Goal: Transaction & Acquisition: Purchase product/service

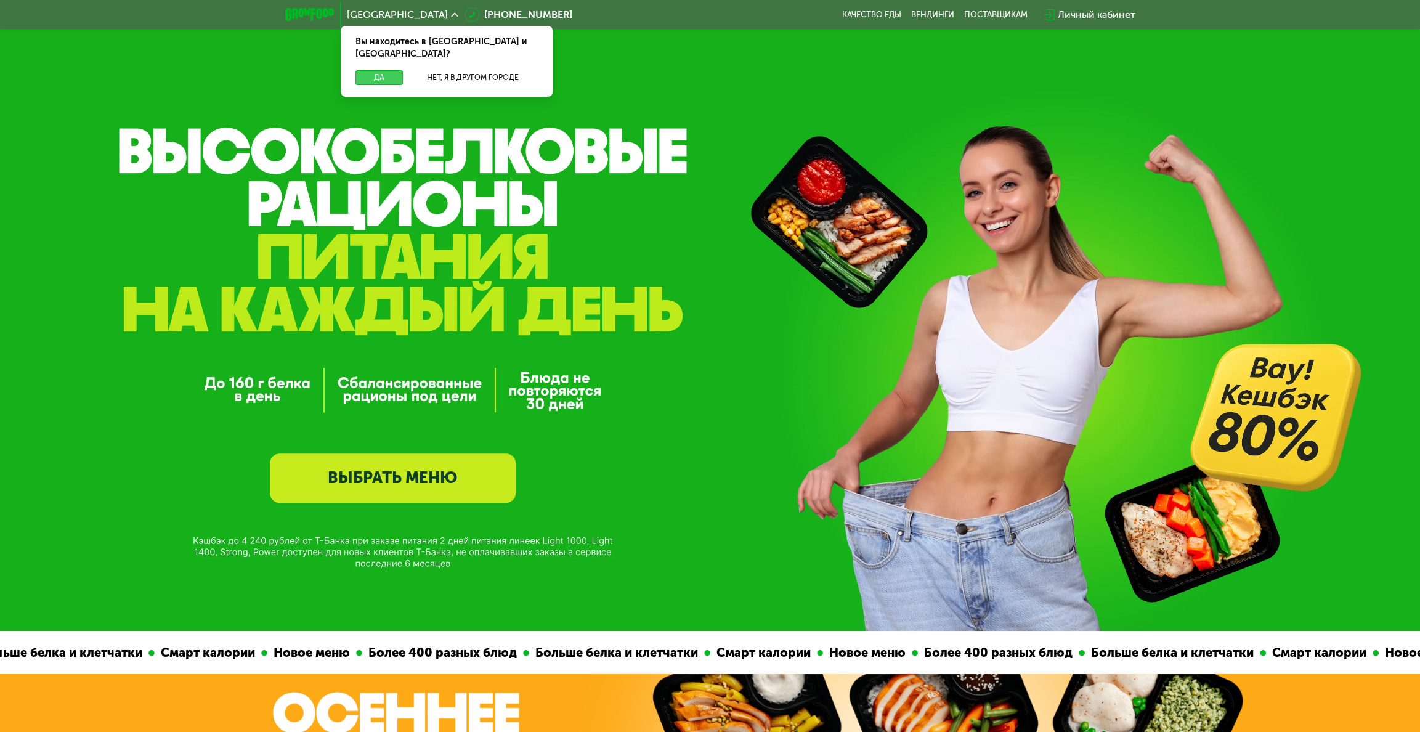
click at [382, 70] on button "Да" at bounding box center [378, 77] width 47 height 15
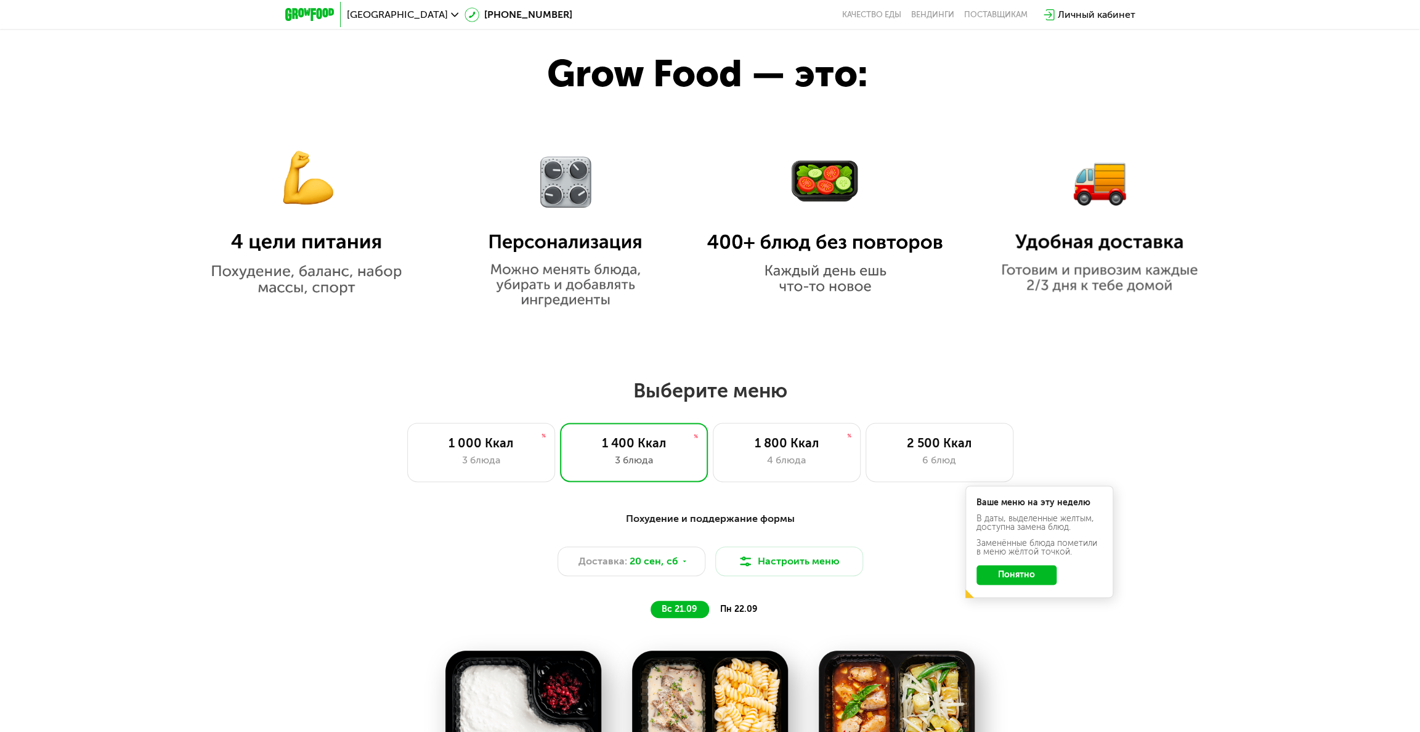
scroll to position [862, 0]
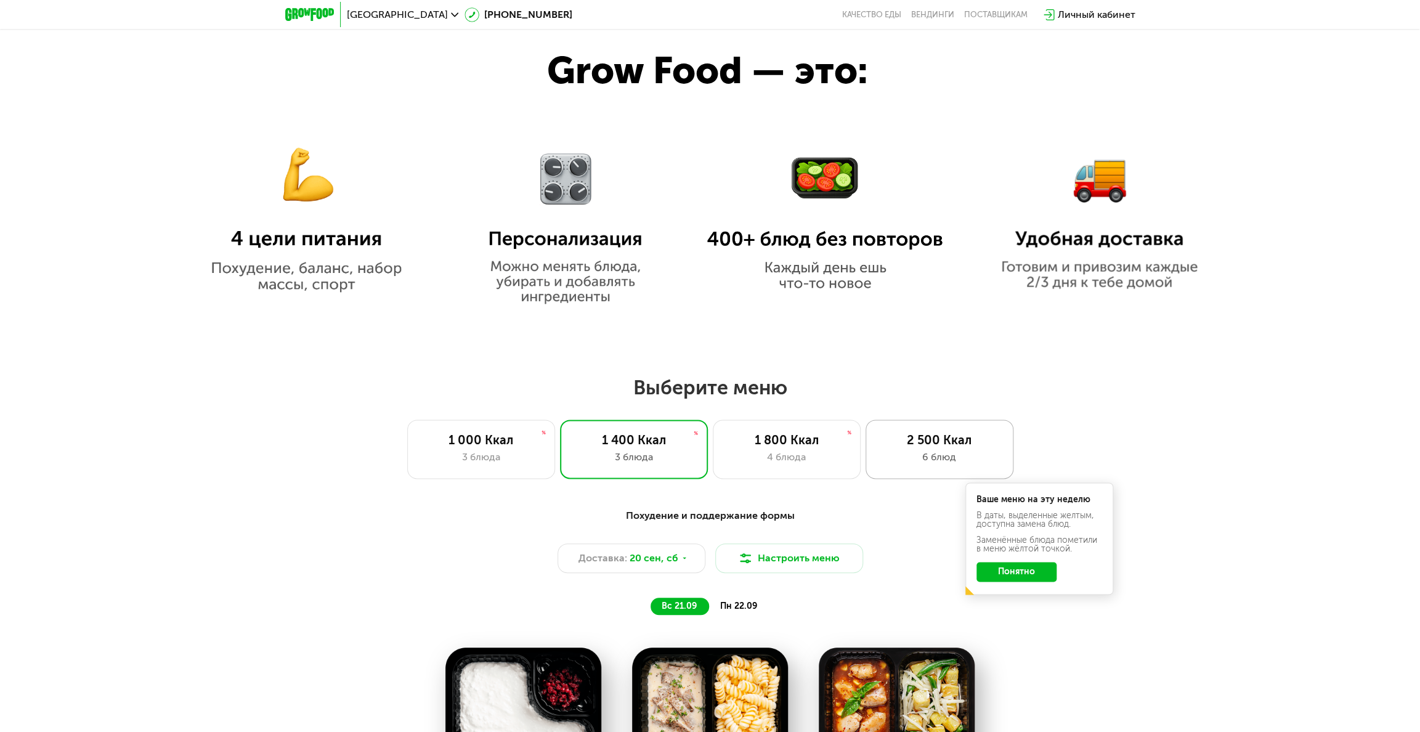
click at [703, 452] on div "2 500 Ккал 6 блюд" at bounding box center [939, 448] width 148 height 59
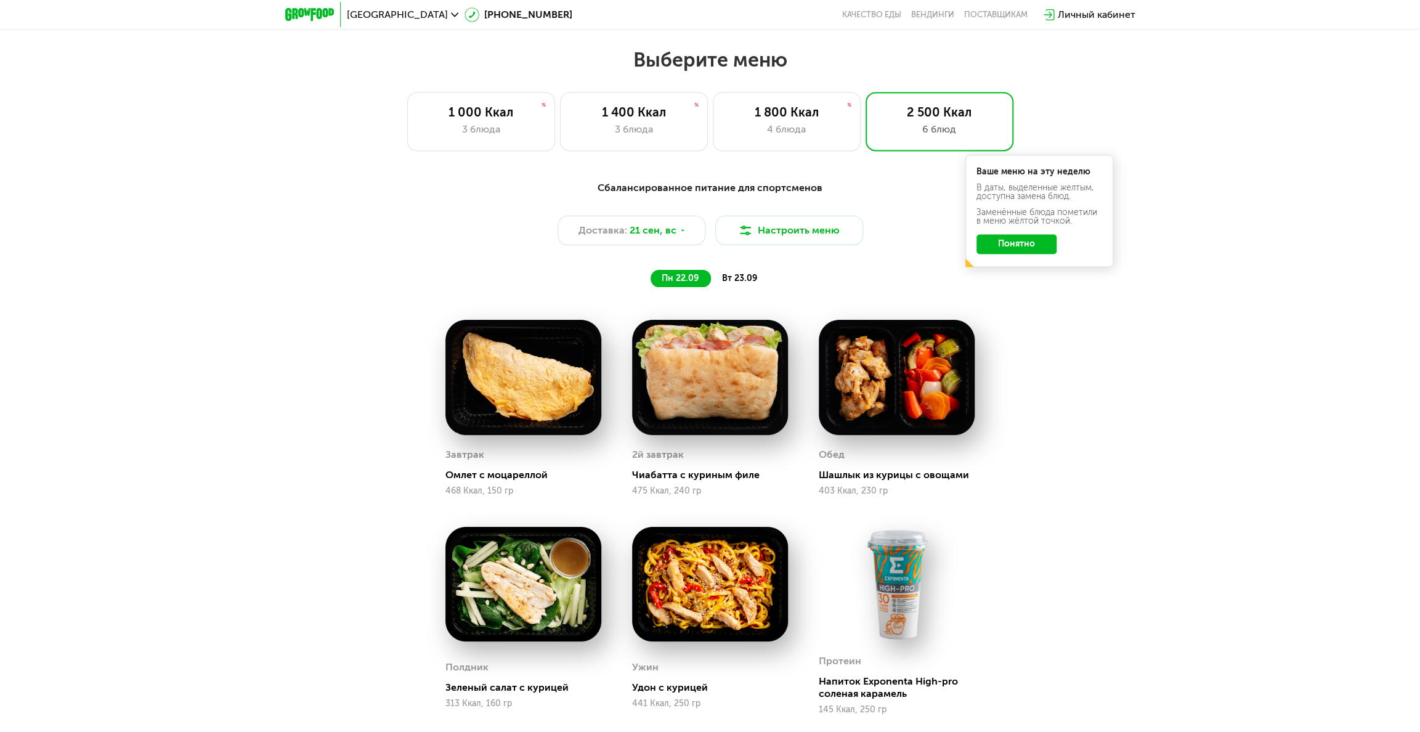
scroll to position [1170, 0]
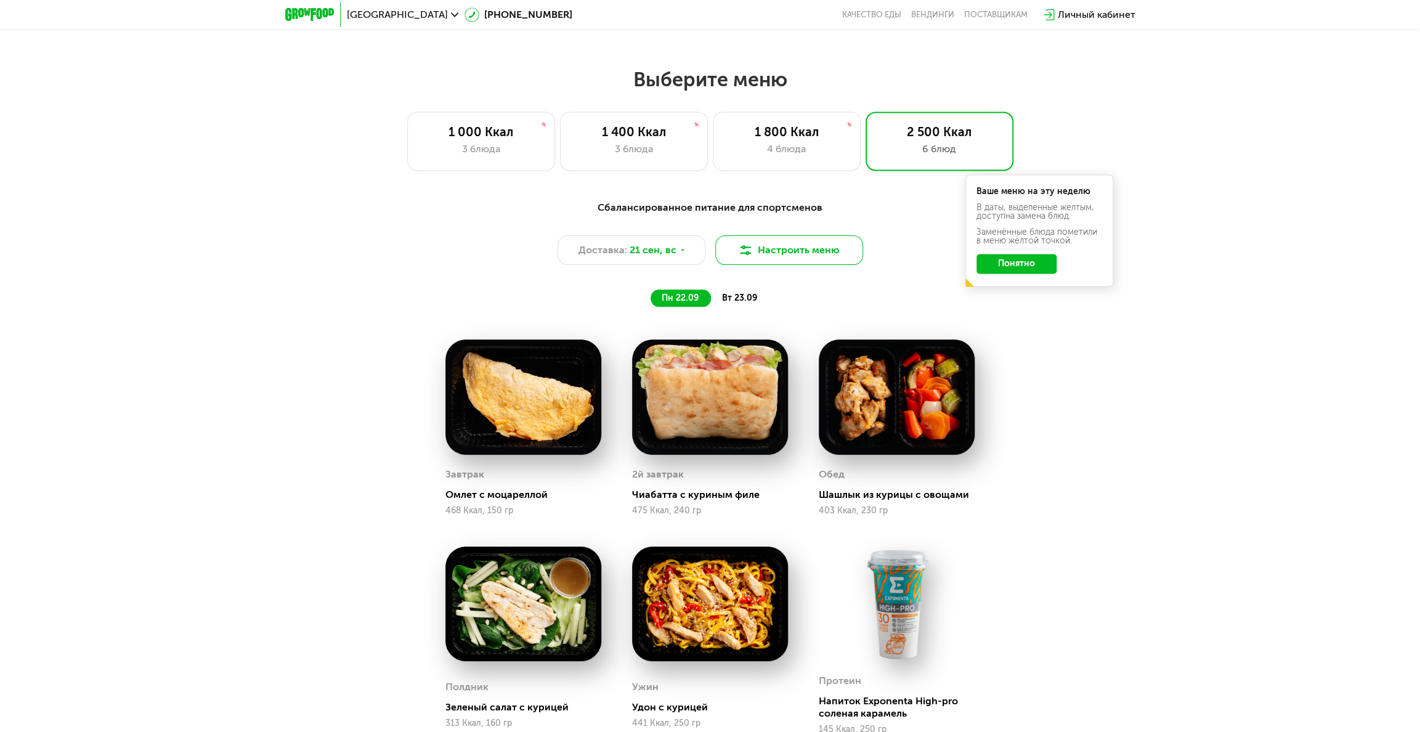
click at [703, 255] on button "Настроить меню" at bounding box center [789, 250] width 148 height 30
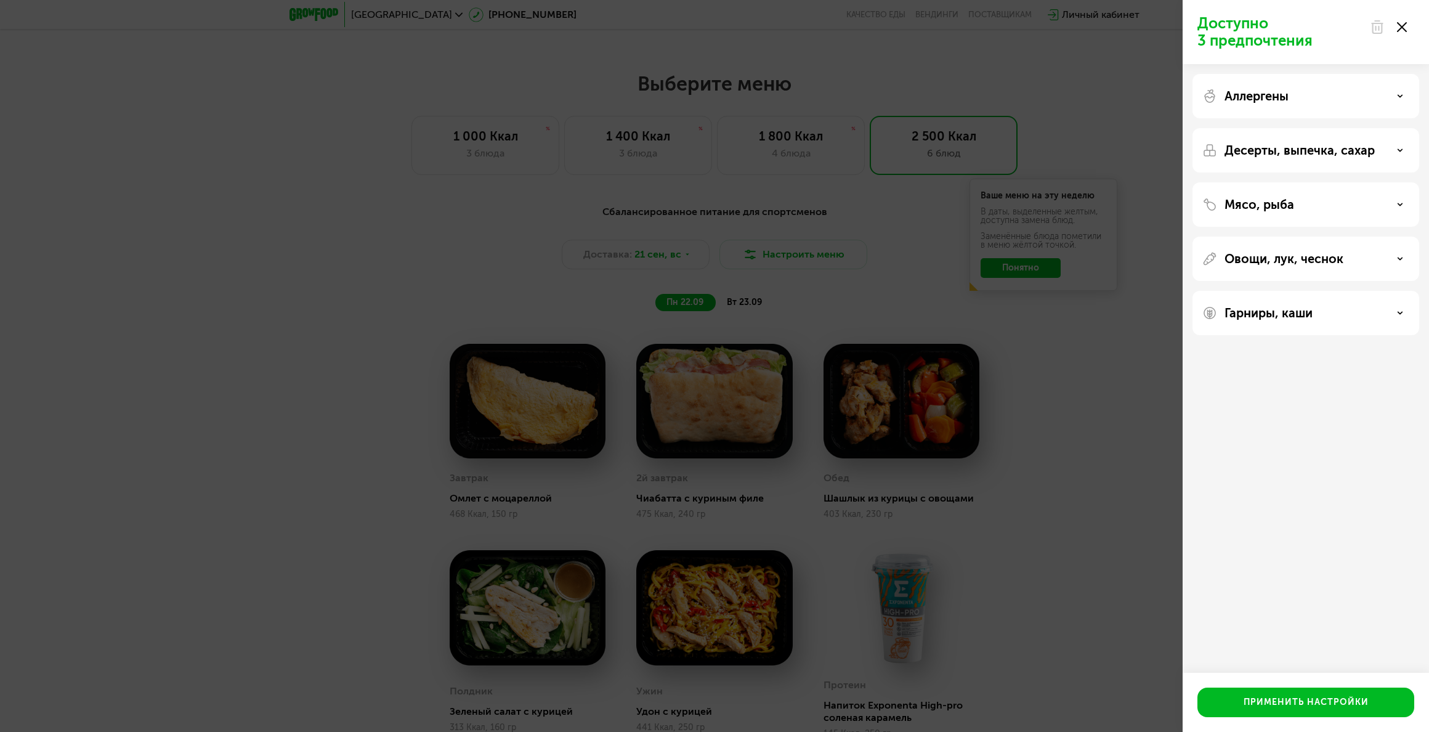
click at [703, 191] on div "Мясо, рыба" at bounding box center [1305, 204] width 227 height 44
click at [703, 212] on div "Мясо, рыба" at bounding box center [1305, 204] width 227 height 44
click at [703, 201] on div "Мясо, рыба" at bounding box center [1305, 204] width 207 height 15
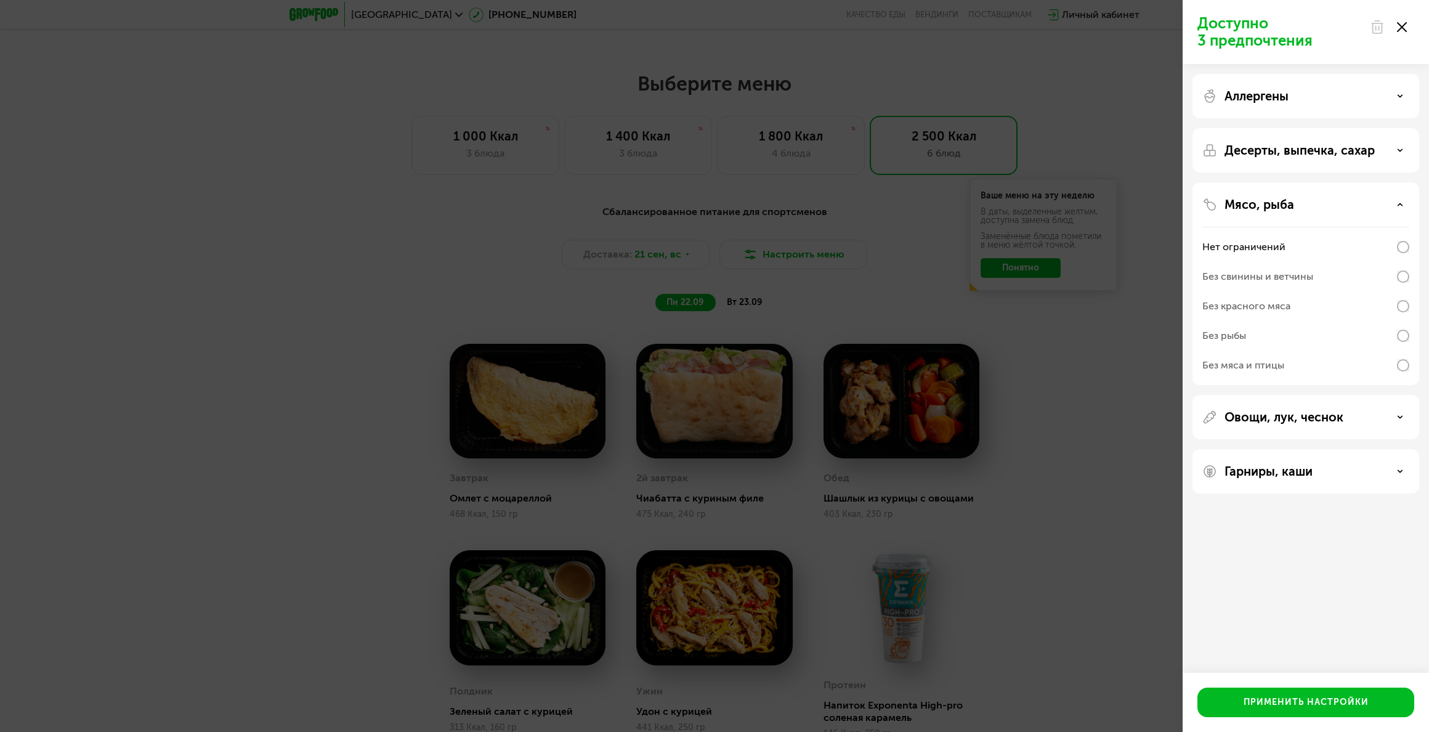
click at [703, 337] on div "Без рыбы" at bounding box center [1305, 336] width 207 height 30
click at [703, 525] on div "Применить настройки" at bounding box center [1305, 702] width 125 height 12
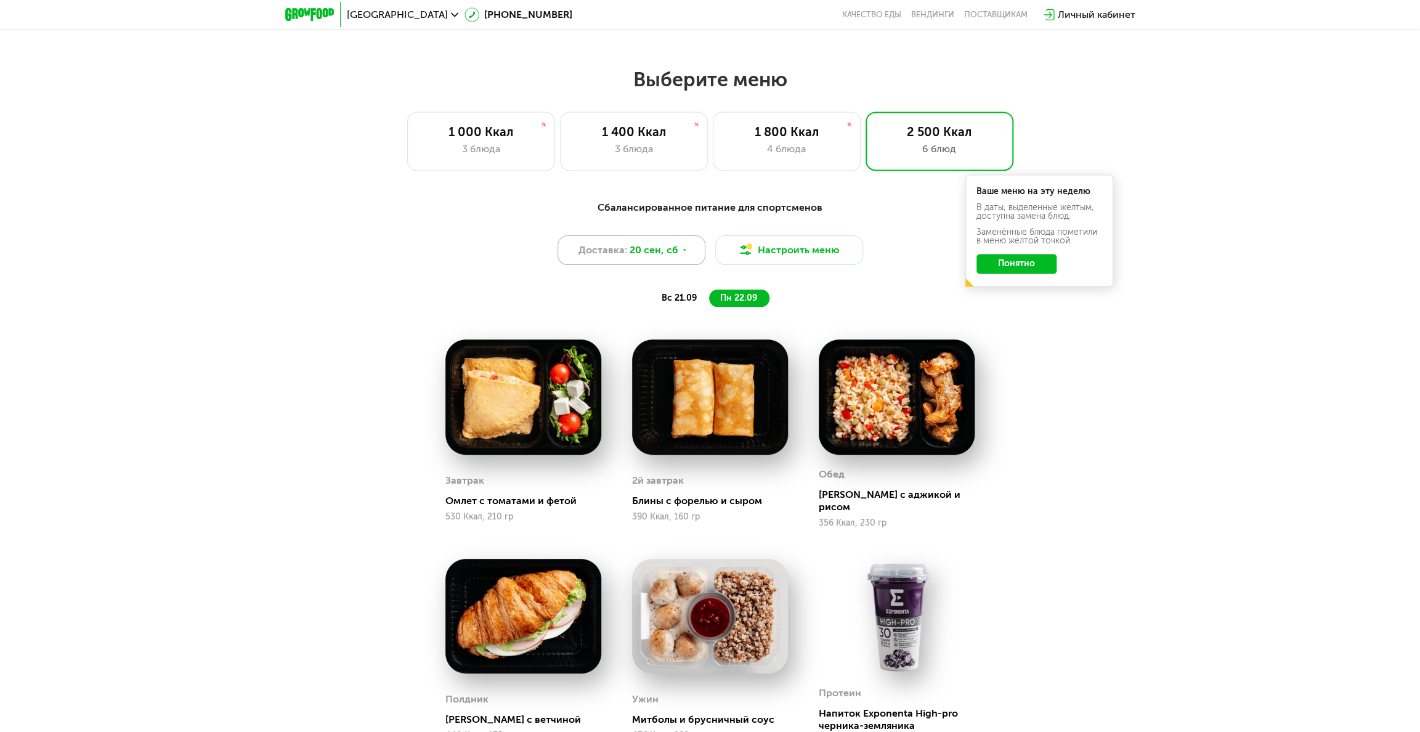
click at [658, 262] on div "Доставка: [DATE]" at bounding box center [631, 250] width 148 height 30
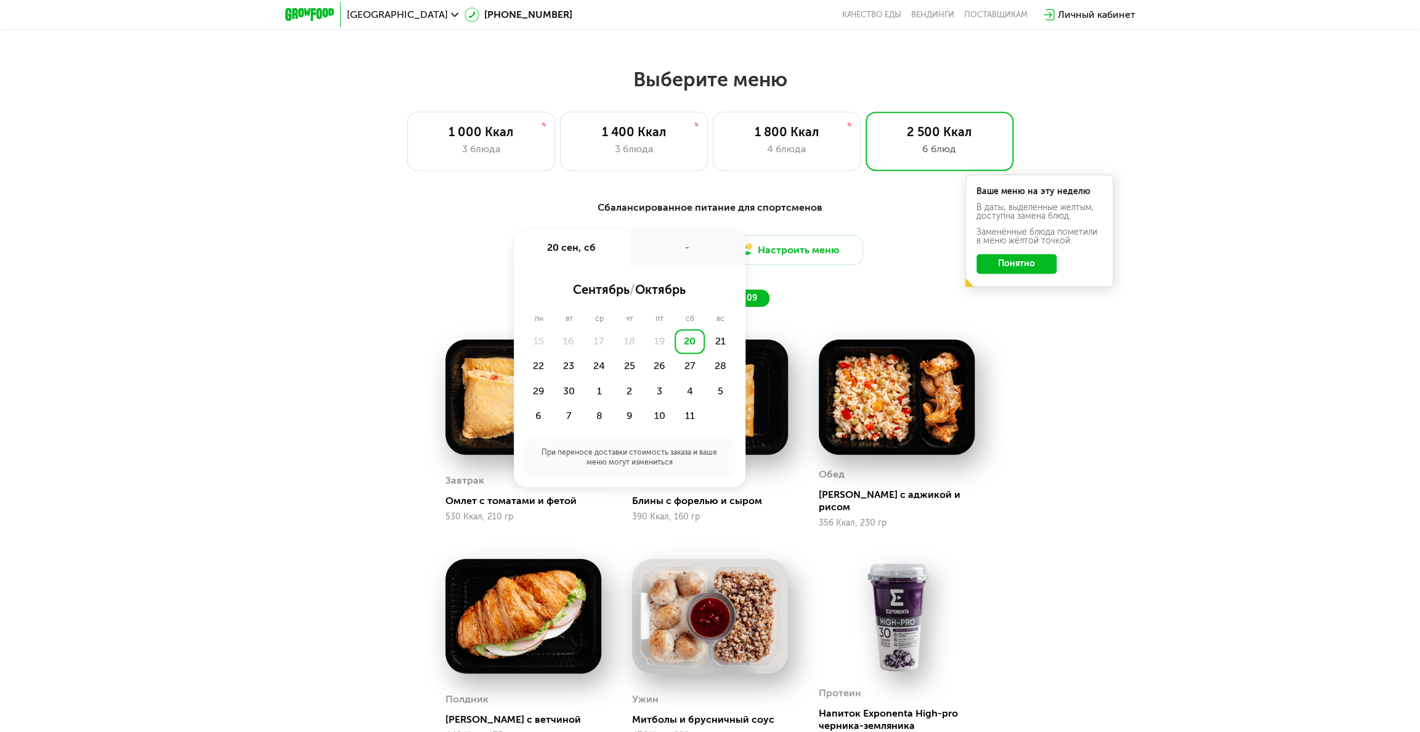
click at [658, 262] on div "-" at bounding box center [687, 247] width 116 height 34
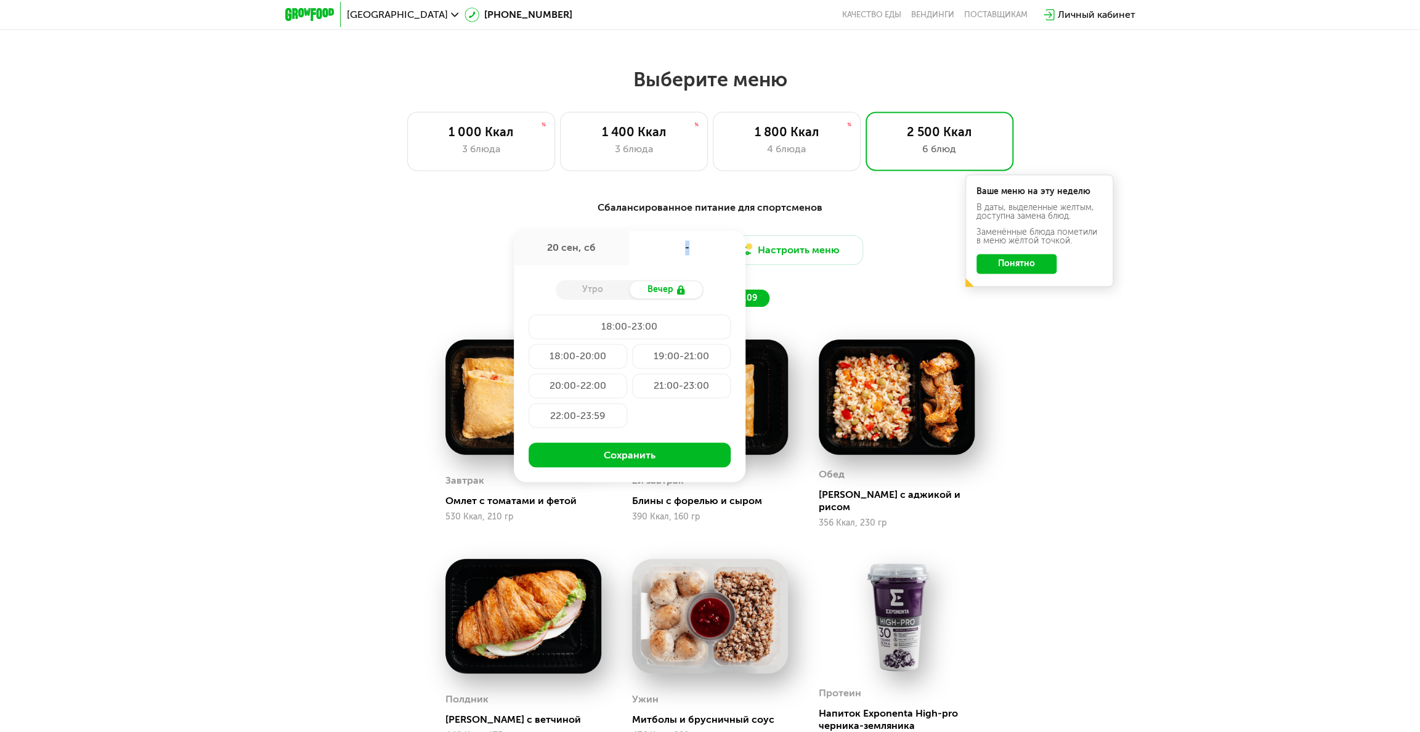
click at [658, 262] on div "-" at bounding box center [687, 247] width 116 height 34
click at [442, 307] on div "Сбалансированное питание для спортсменов Доставка: [DATE] сен, сб - Утро Вечер …" at bounding box center [710, 253] width 729 height 107
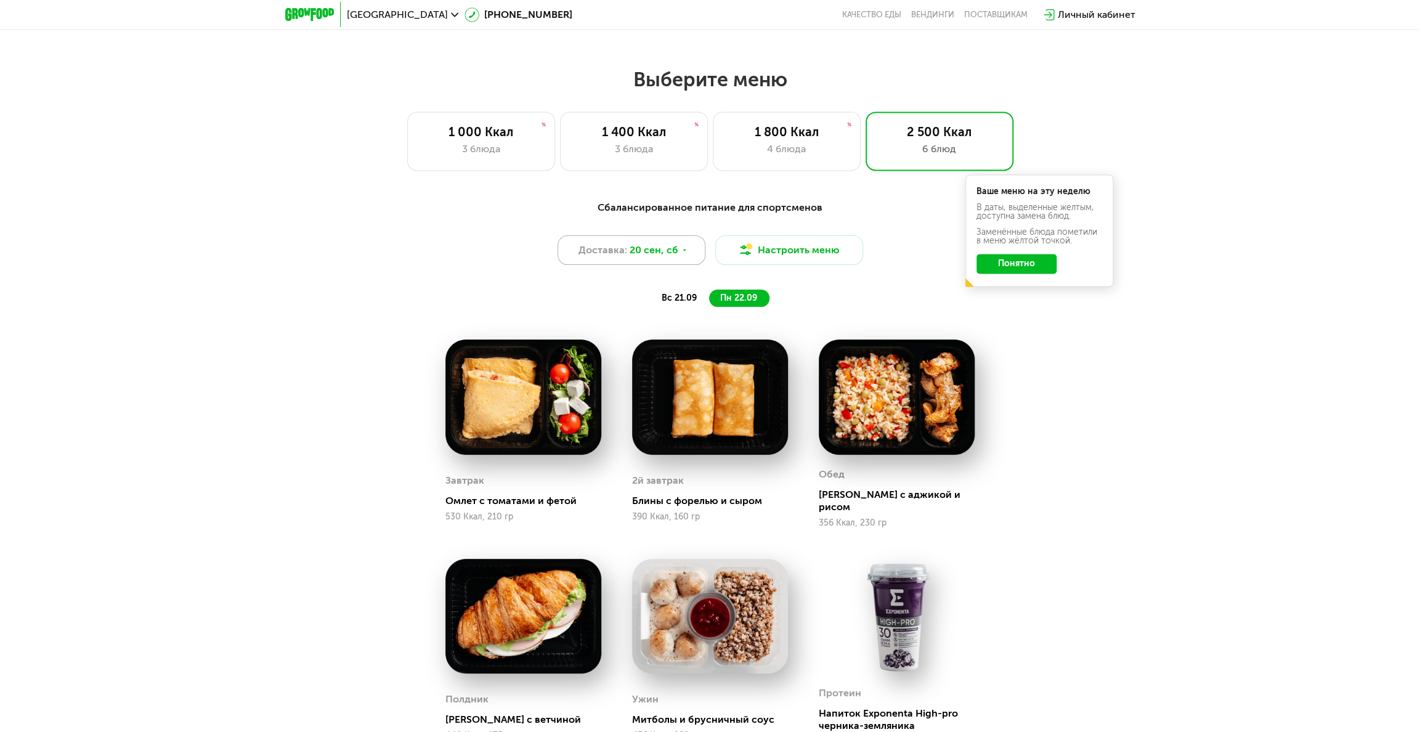
click at [659, 264] on div "Доставка: [DATE]" at bounding box center [631, 250] width 148 height 30
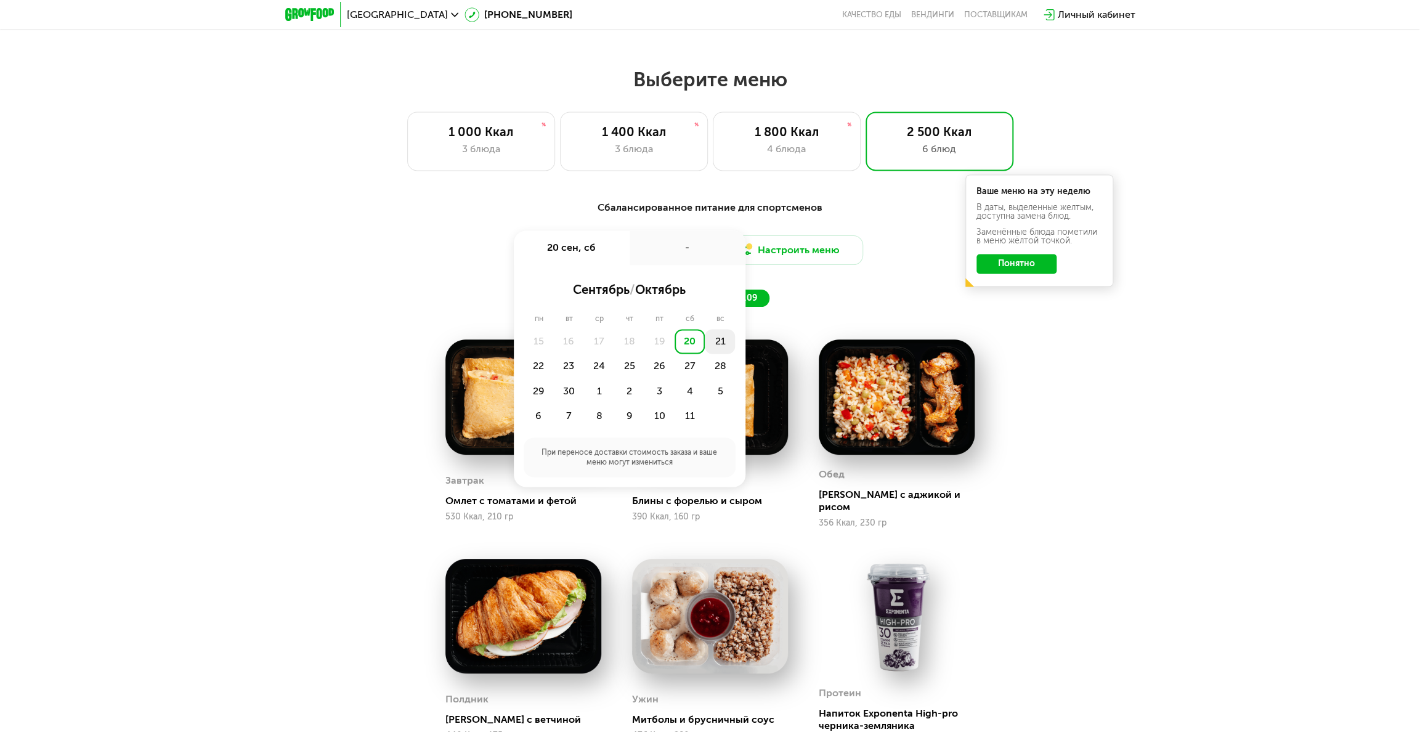
click at [703, 345] on div "21" at bounding box center [720, 341] width 30 height 25
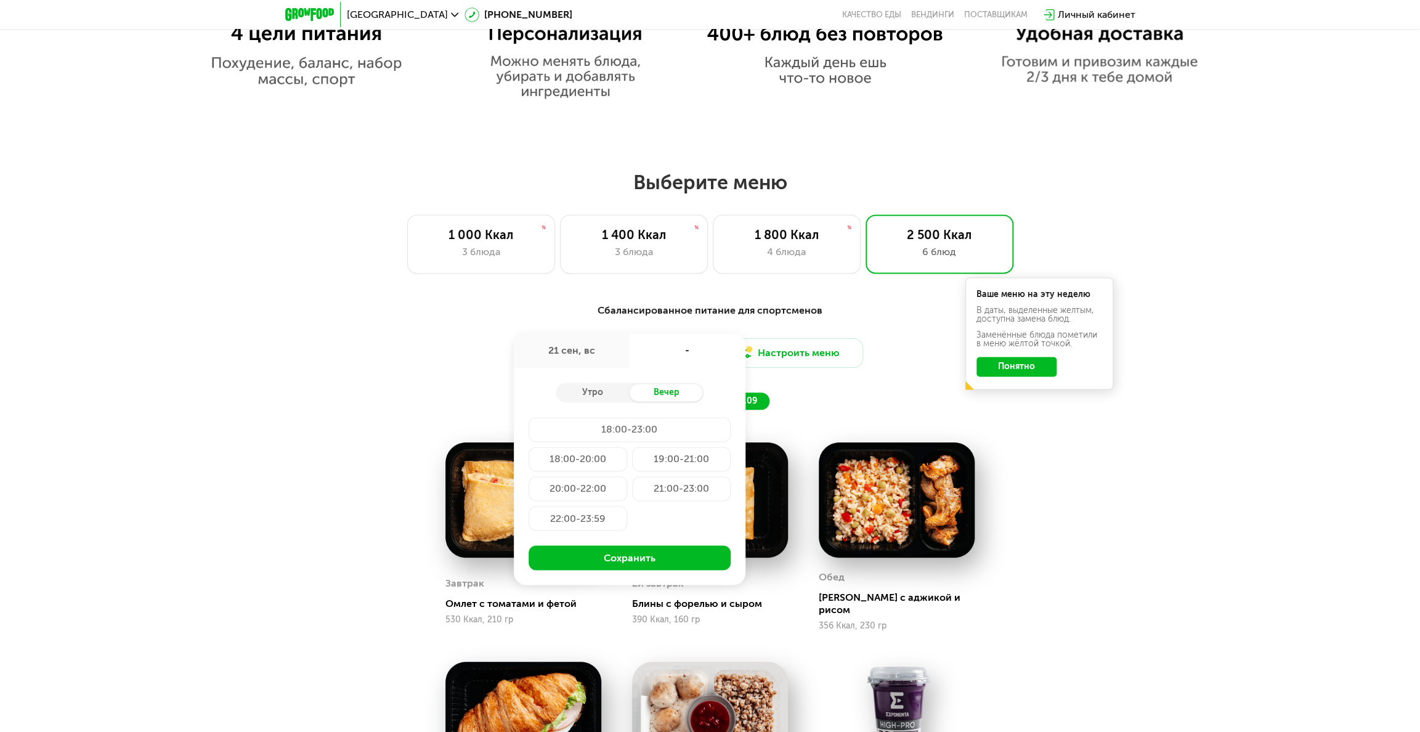
scroll to position [1047, 0]
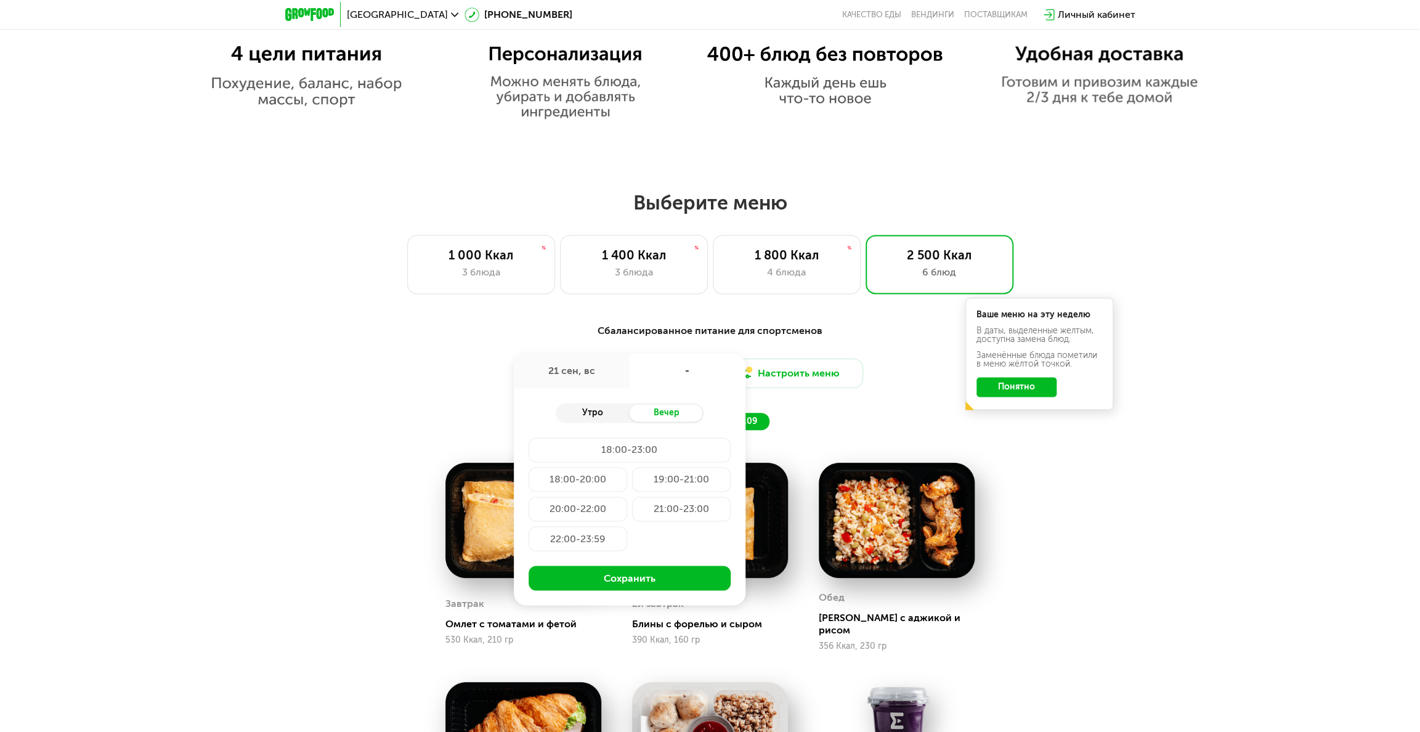
click at [588, 416] on div "Утро" at bounding box center [593, 412] width 74 height 17
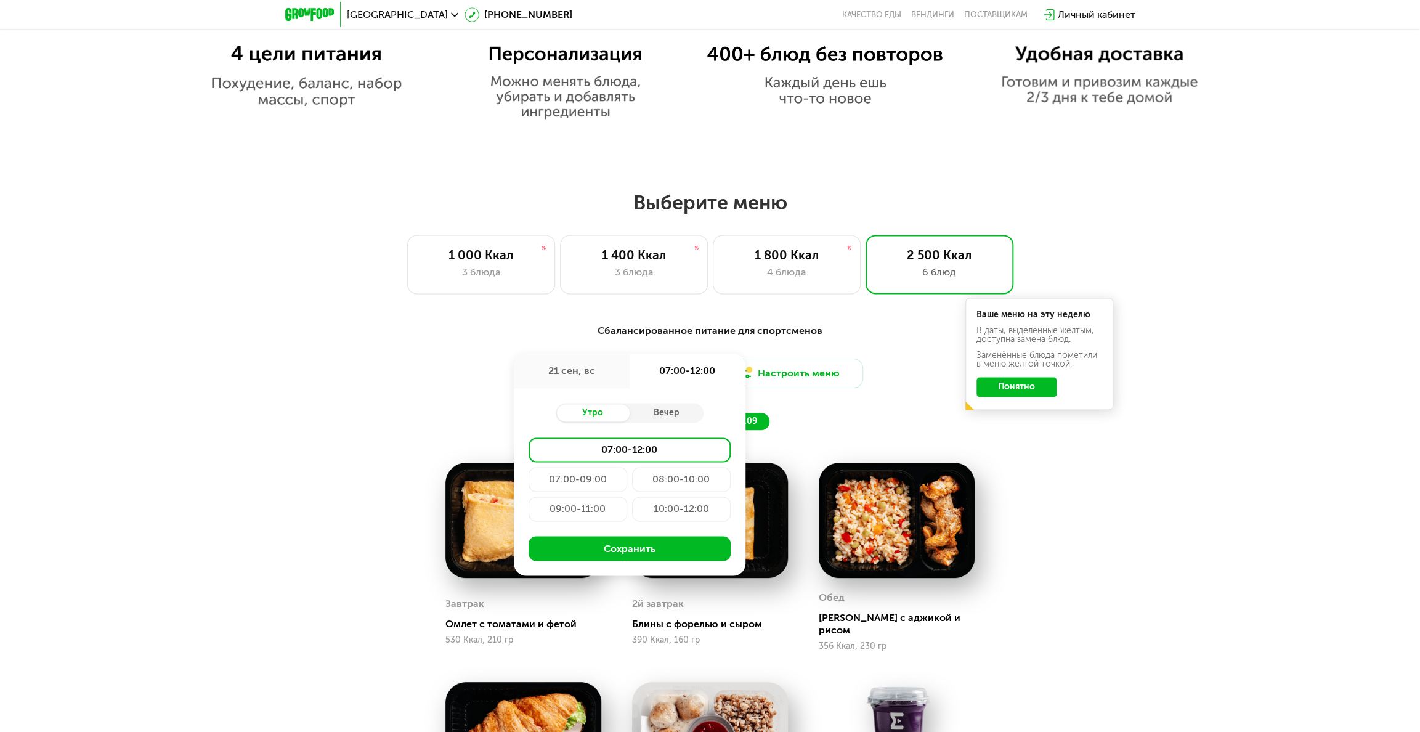
click at [547, 520] on div "09:00-11:00" at bounding box center [577, 508] width 99 height 25
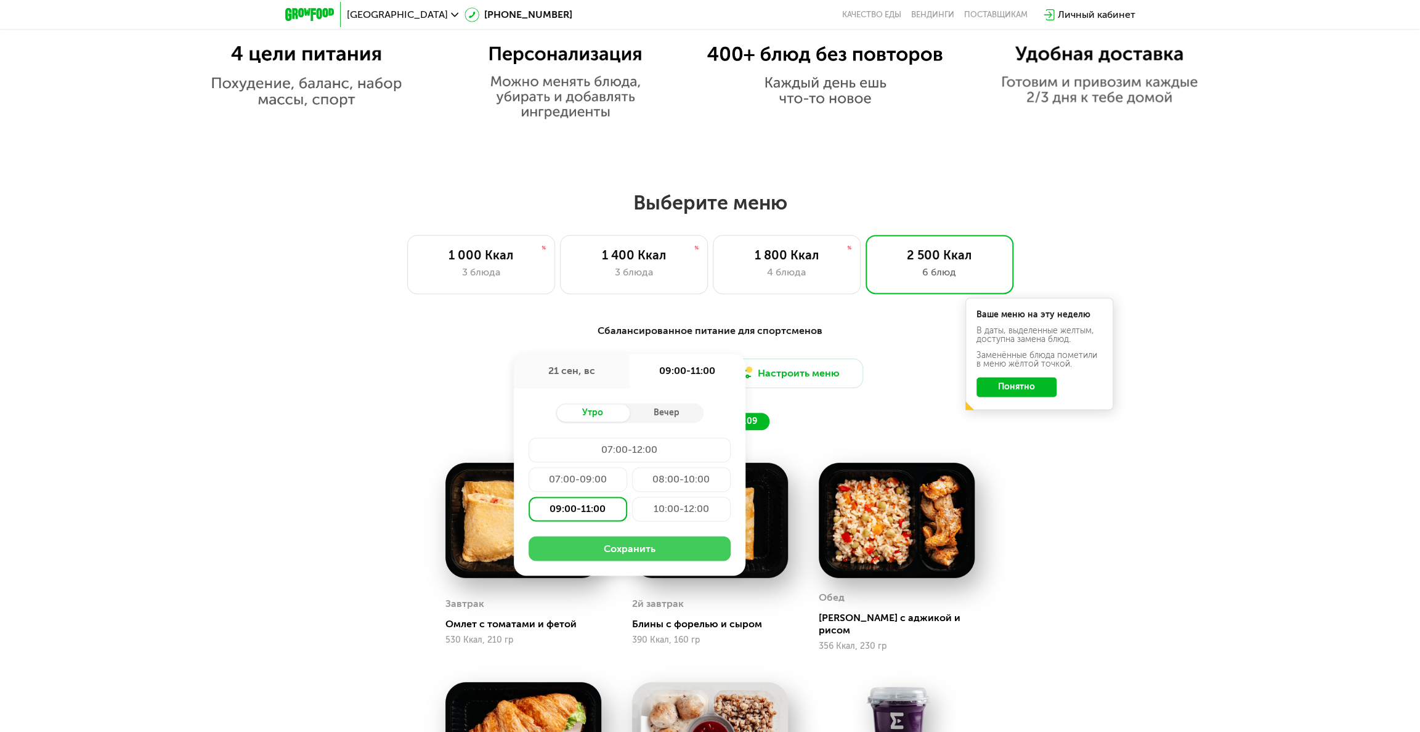
click at [591, 525] on button "Сохранить" at bounding box center [629, 548] width 202 height 25
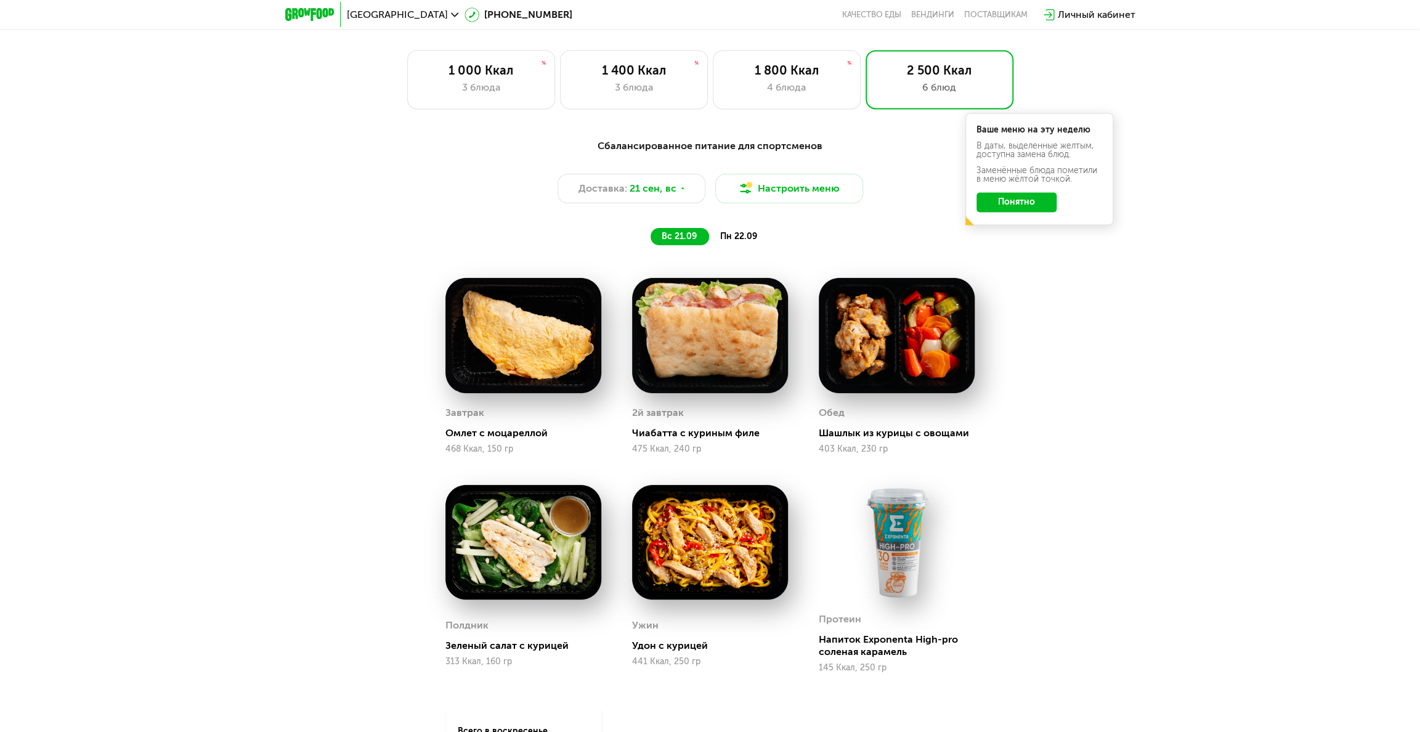
scroll to position [1232, 0]
click at [703, 209] on button "Понятно" at bounding box center [1016, 202] width 80 height 20
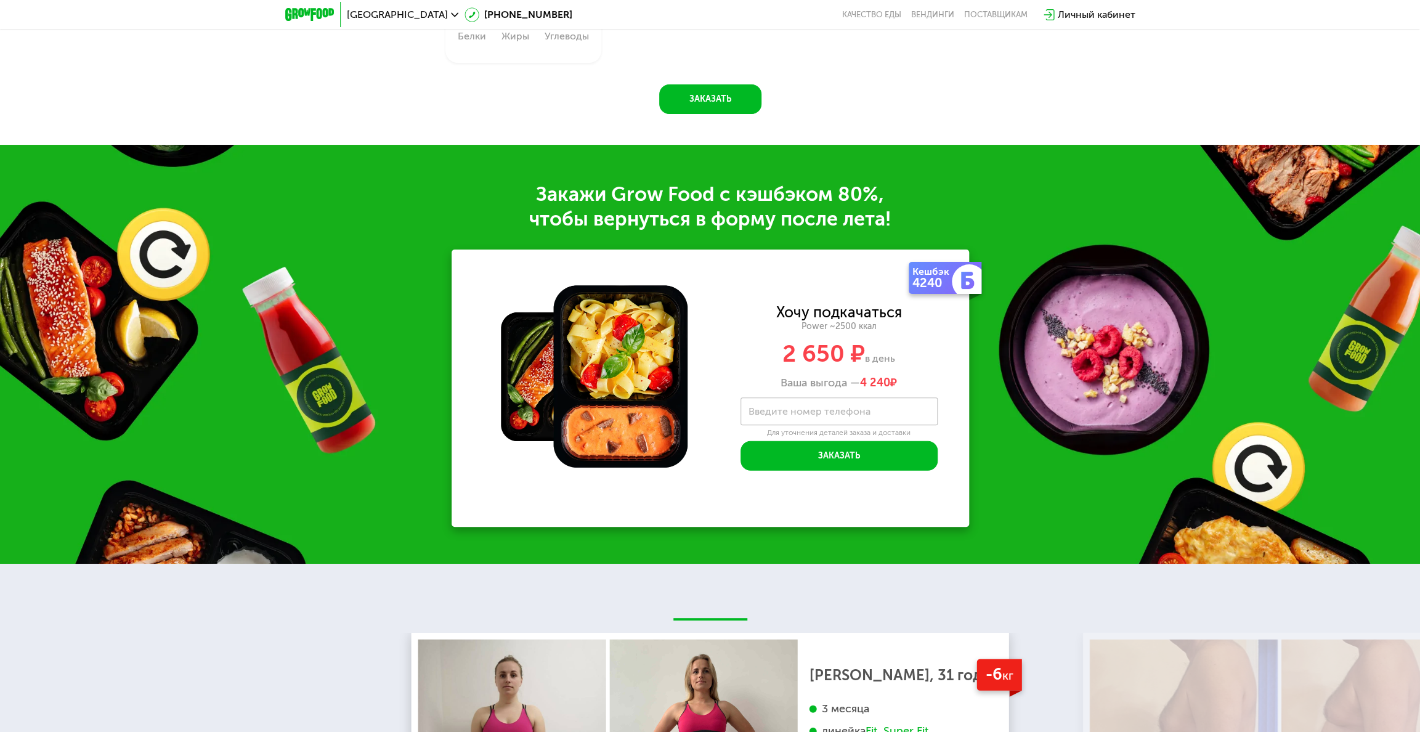
scroll to position [1971, 0]
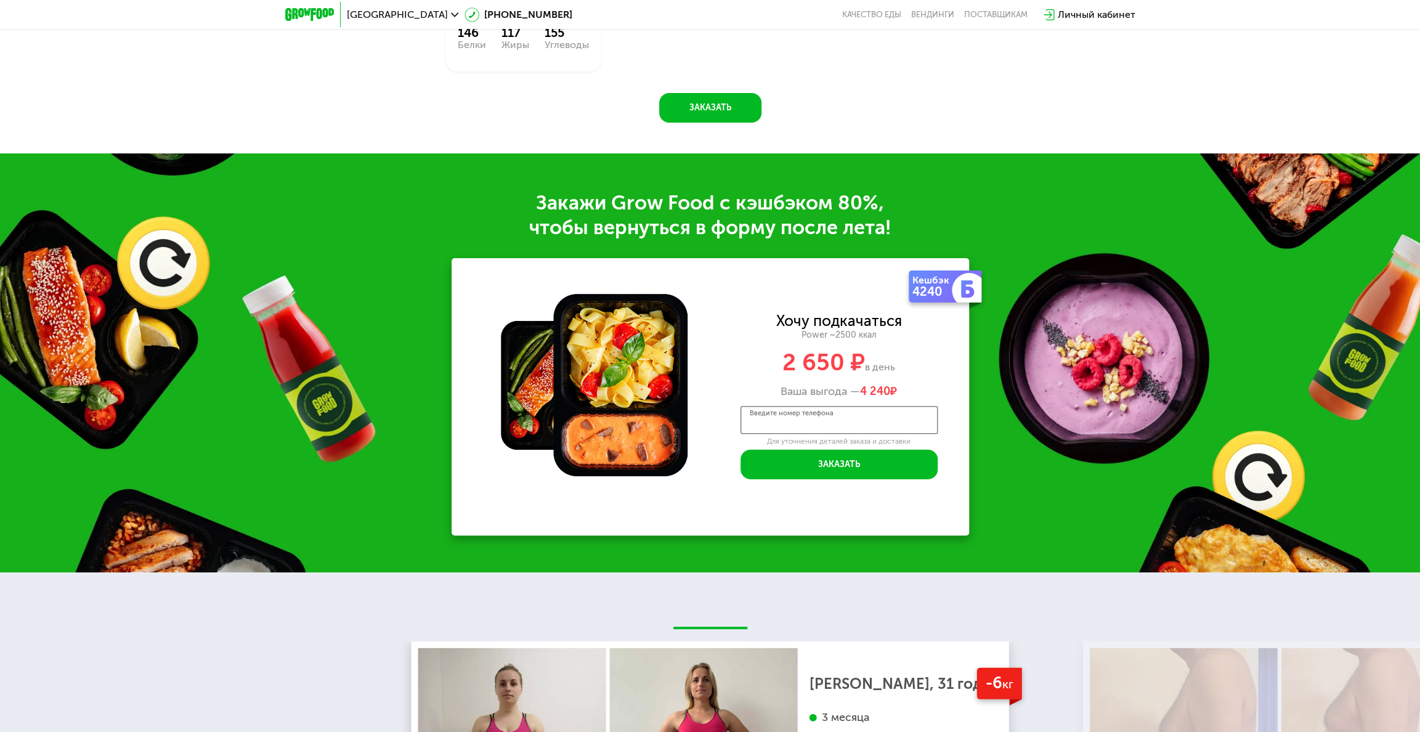
click at [703, 434] on input "Введите номер телефона" at bounding box center [838, 420] width 197 height 28
type input "**********"
click at [703, 459] on button "Заказать" at bounding box center [838, 465] width 197 height 30
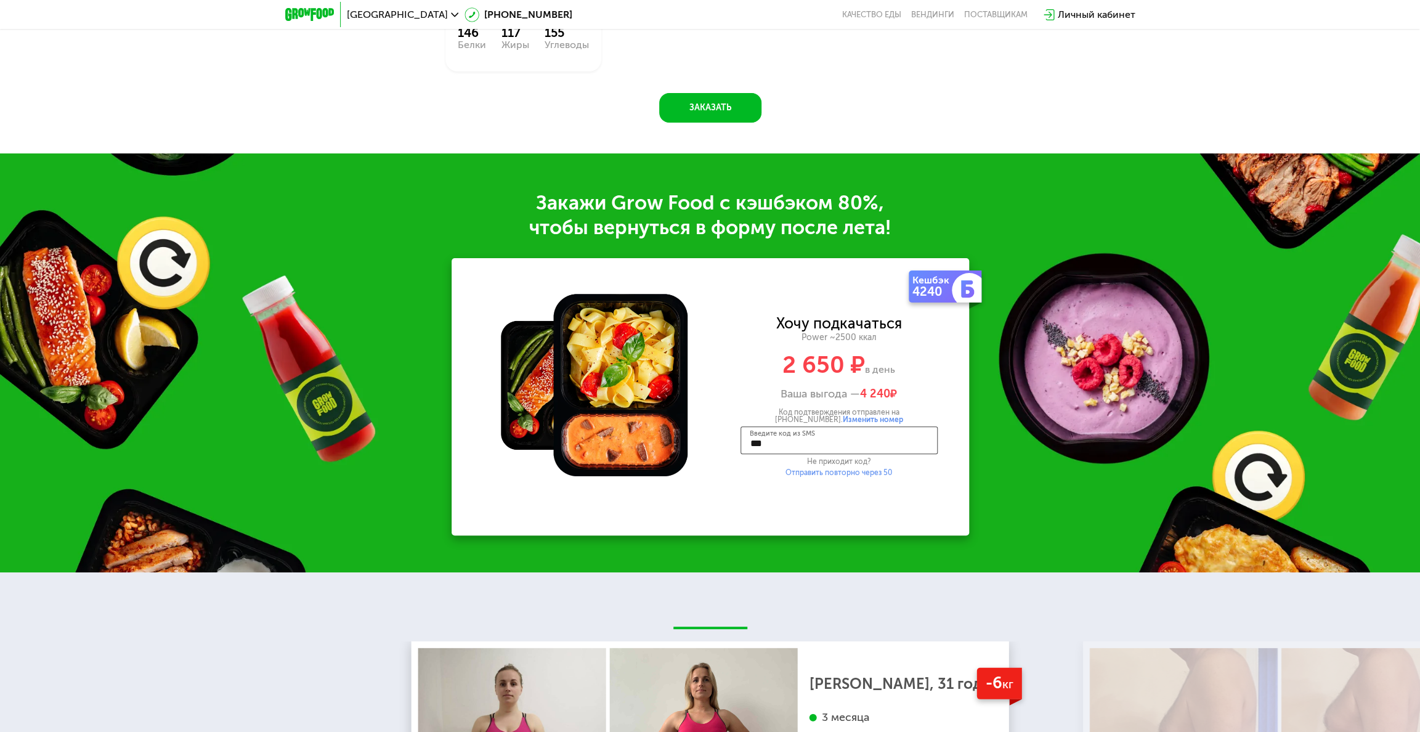
type input "****"
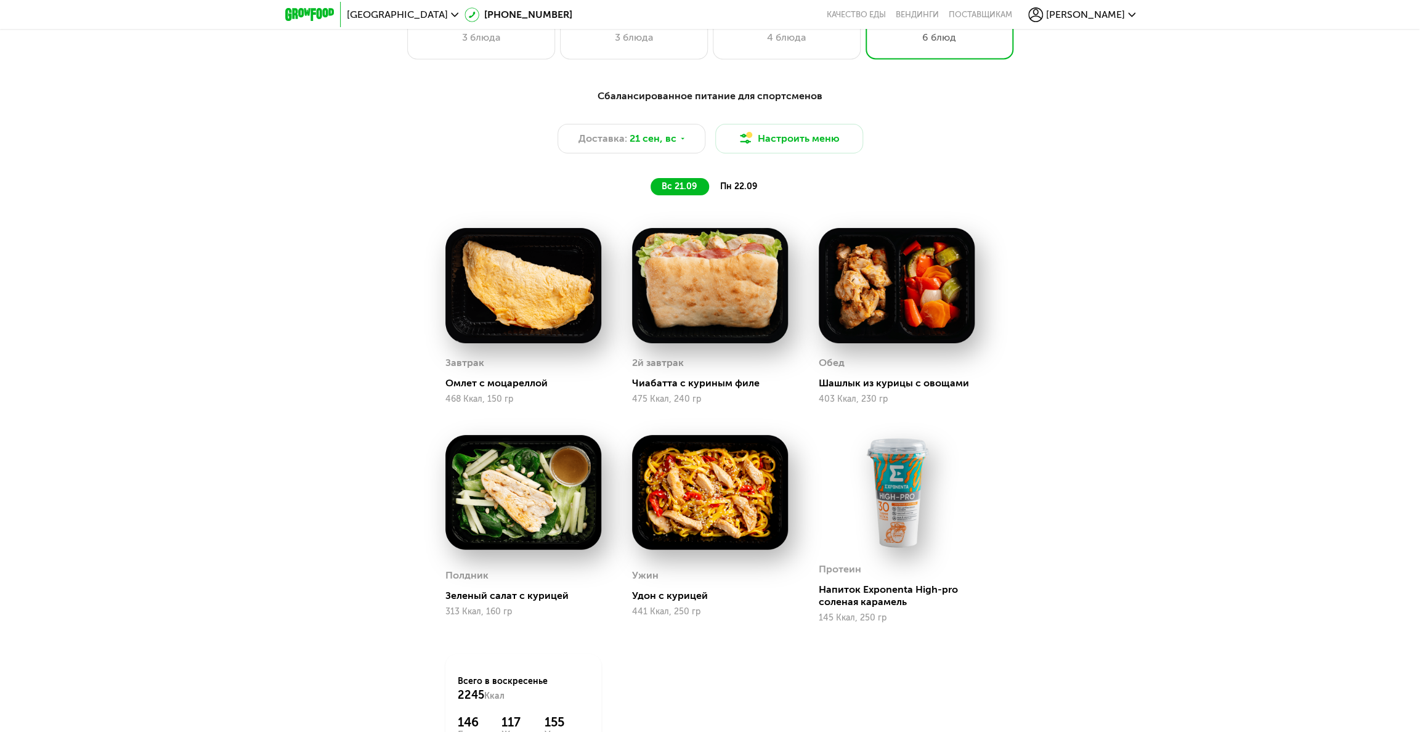
scroll to position [1232, 0]
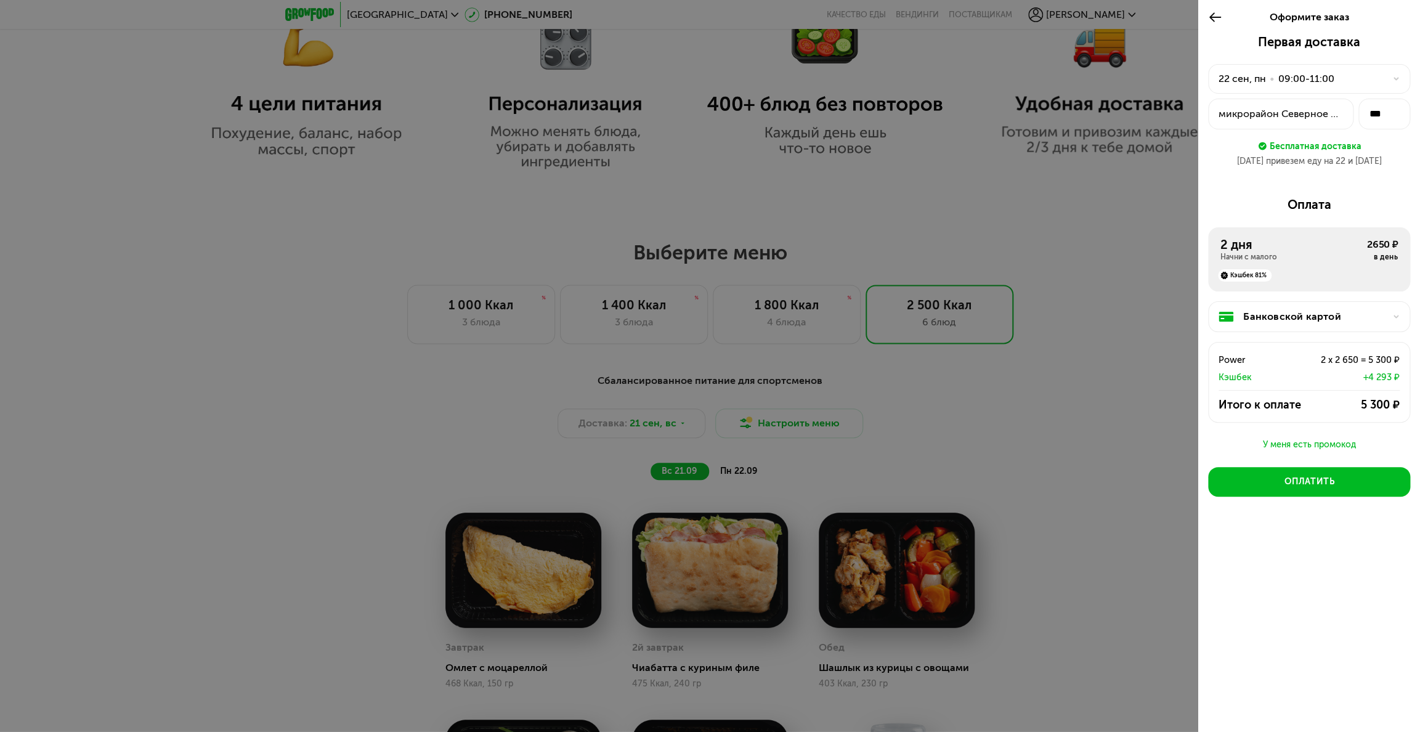
scroll to position [985, 0]
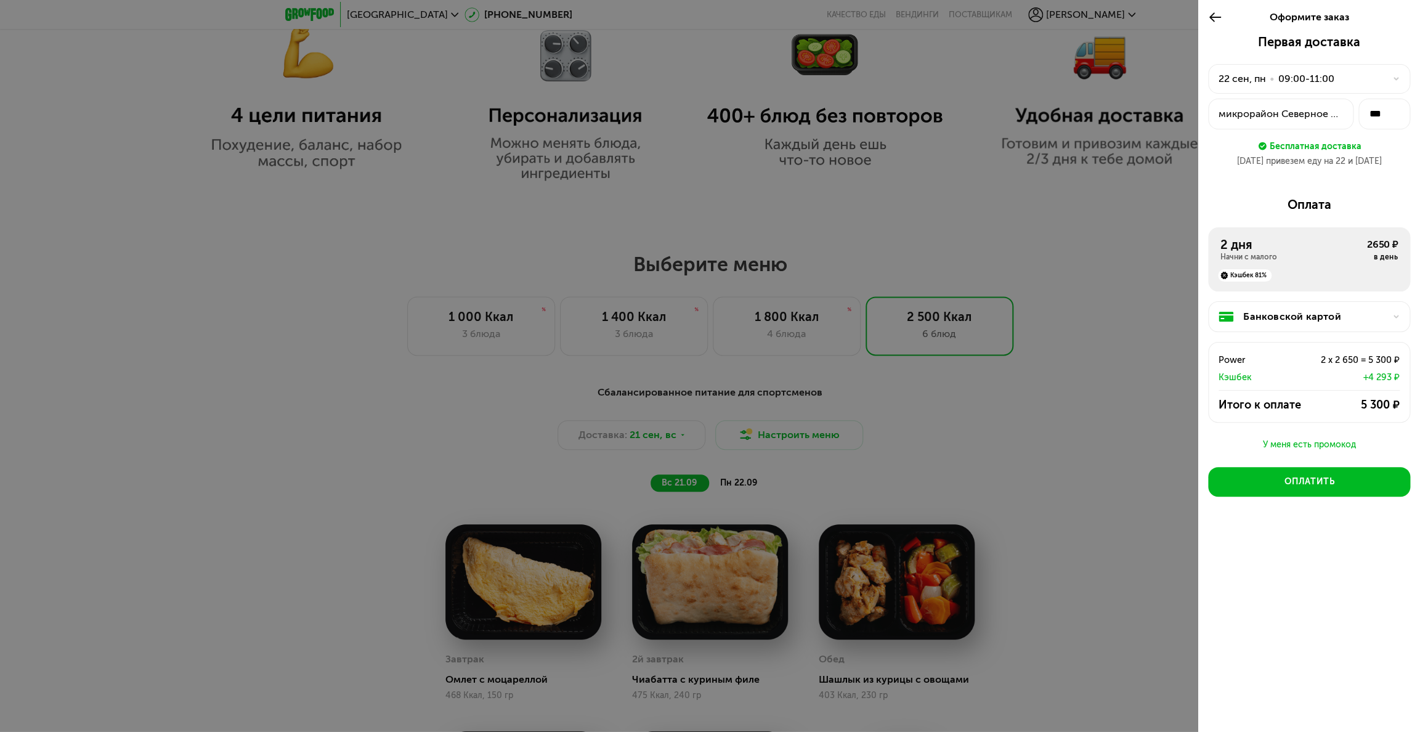
click at [703, 75] on div "[DATE] • 09:00-11:00" at bounding box center [1301, 78] width 166 height 15
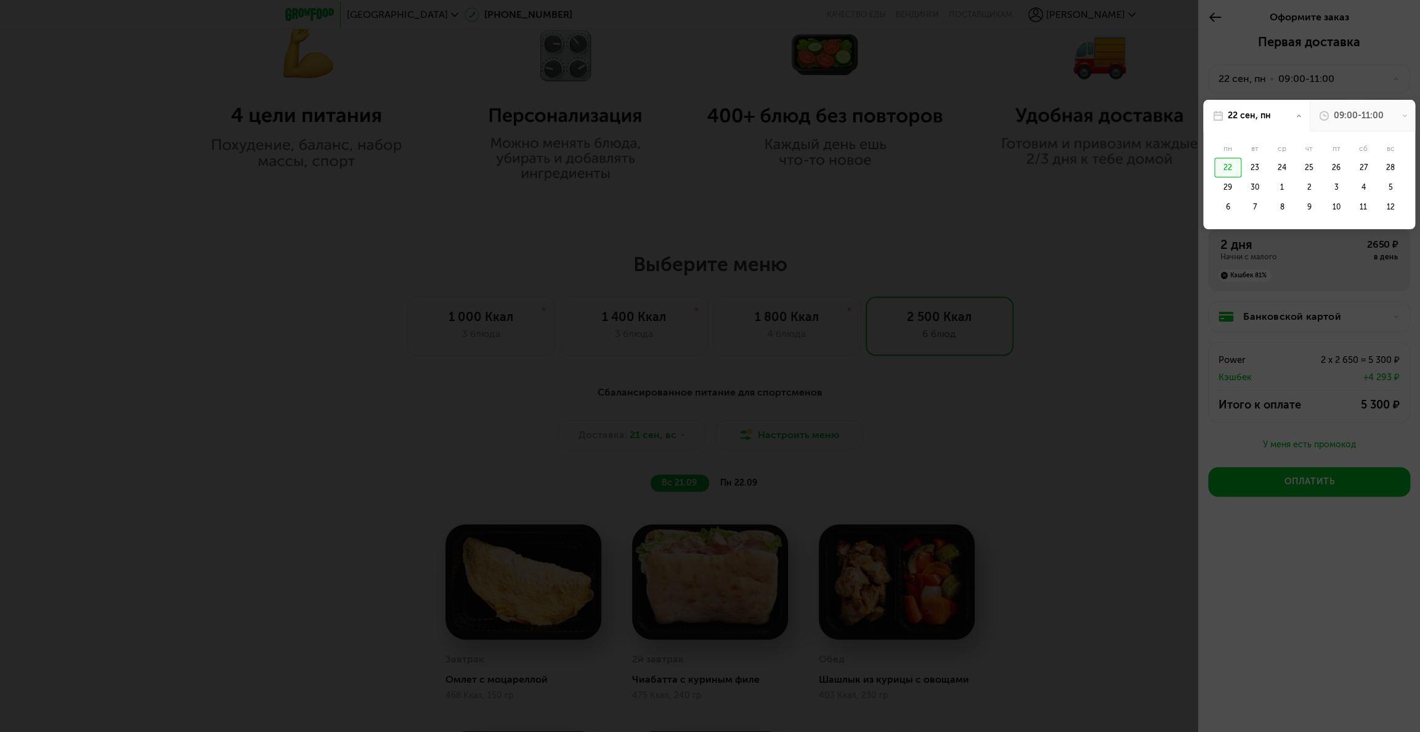
click at [703, 75] on div at bounding box center [710, 366] width 1420 height 732
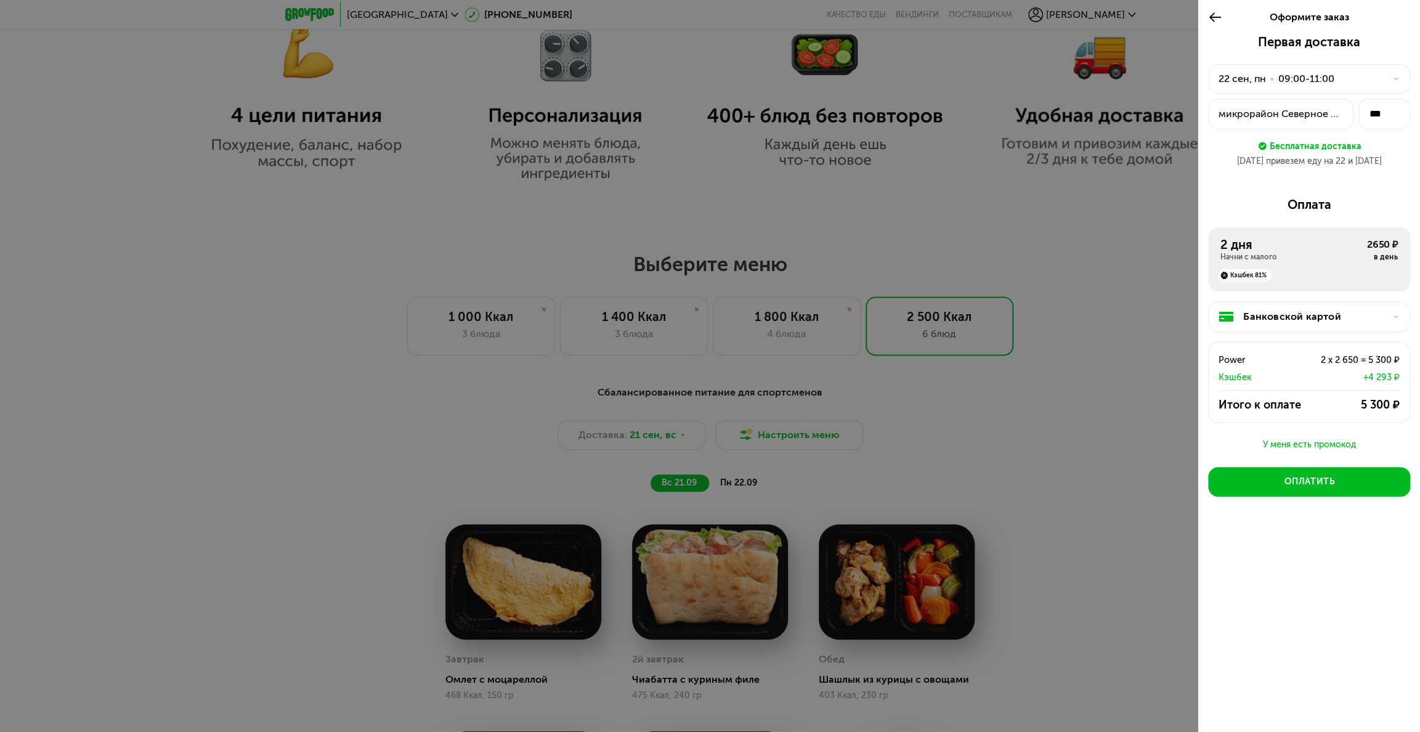
click at [703, 76] on div "[DATE] • 09:00-11:00" at bounding box center [1301, 78] width 166 height 15
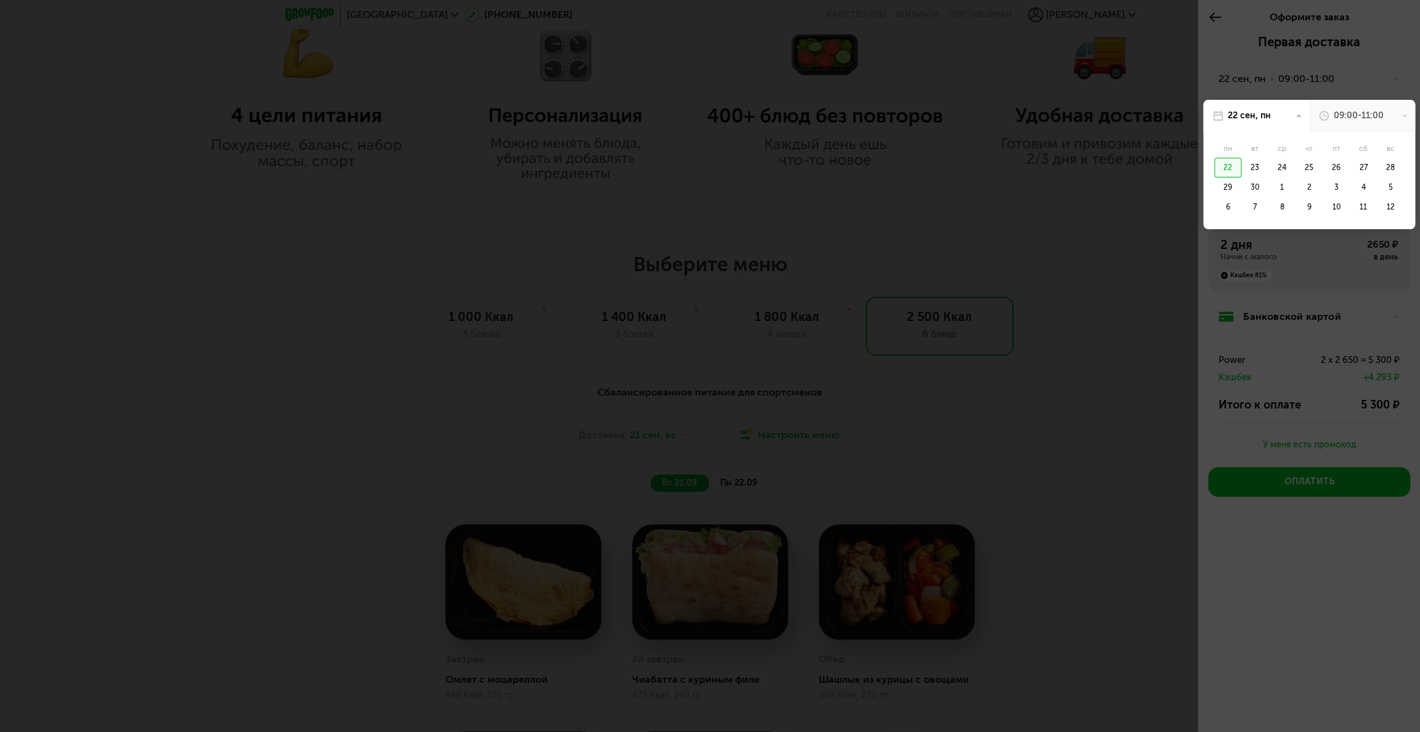
click at [703, 76] on div at bounding box center [710, 366] width 1420 height 732
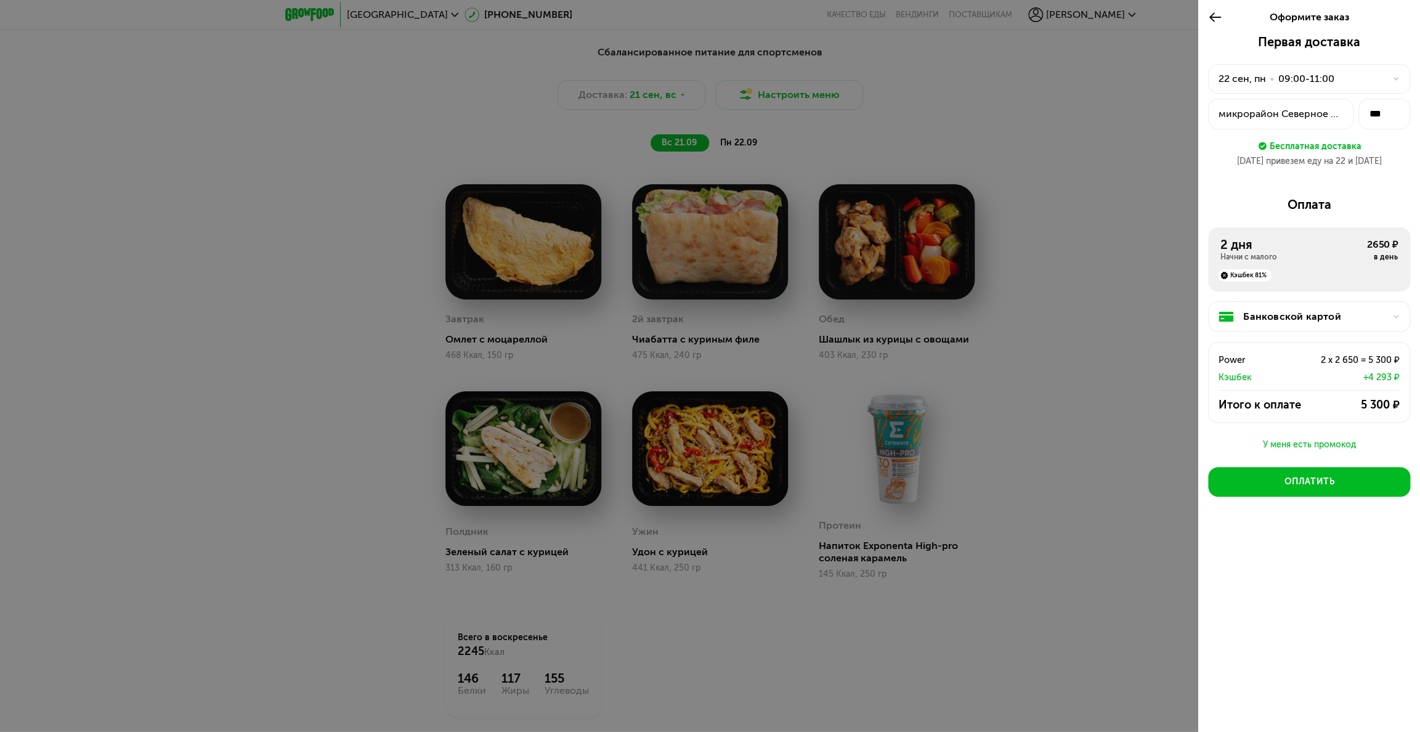
scroll to position [1355, 0]
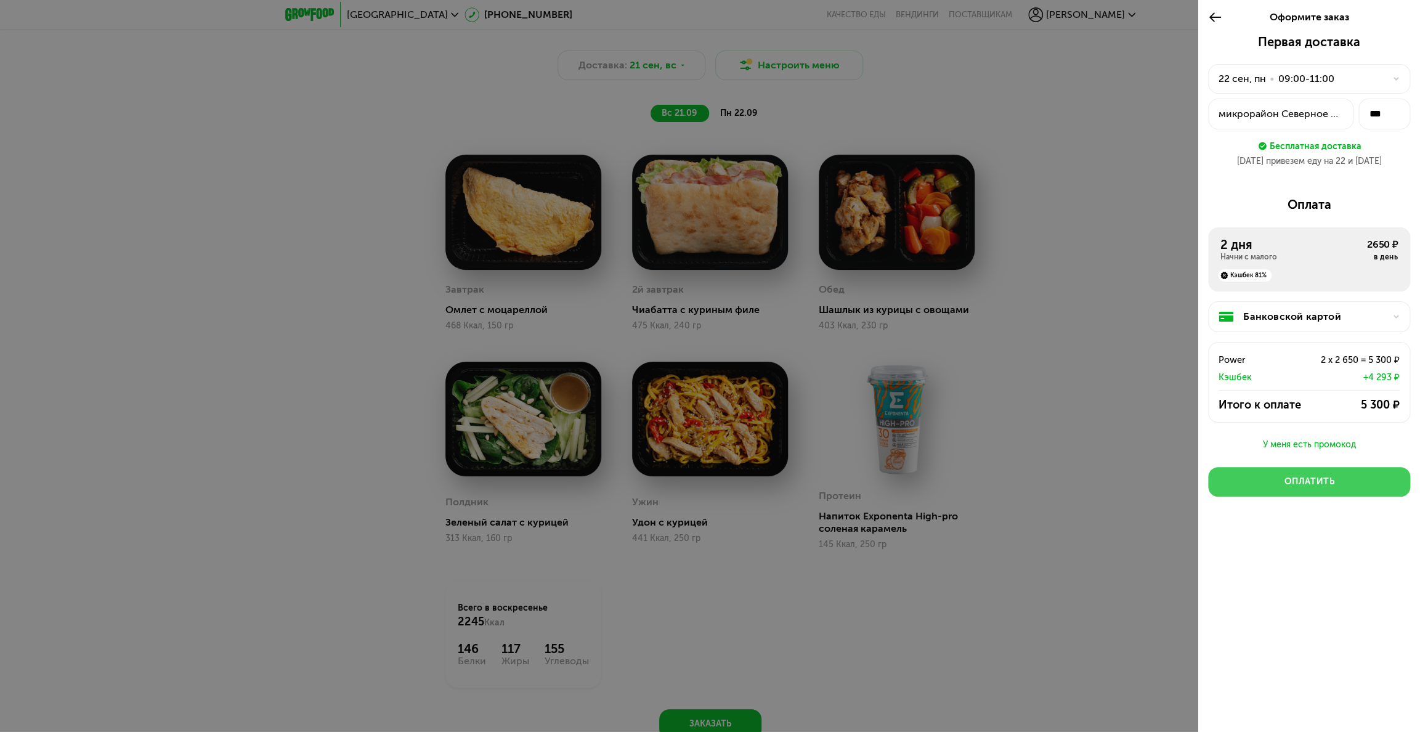
click at [703, 493] on button "Оплатить" at bounding box center [1309, 482] width 202 height 30
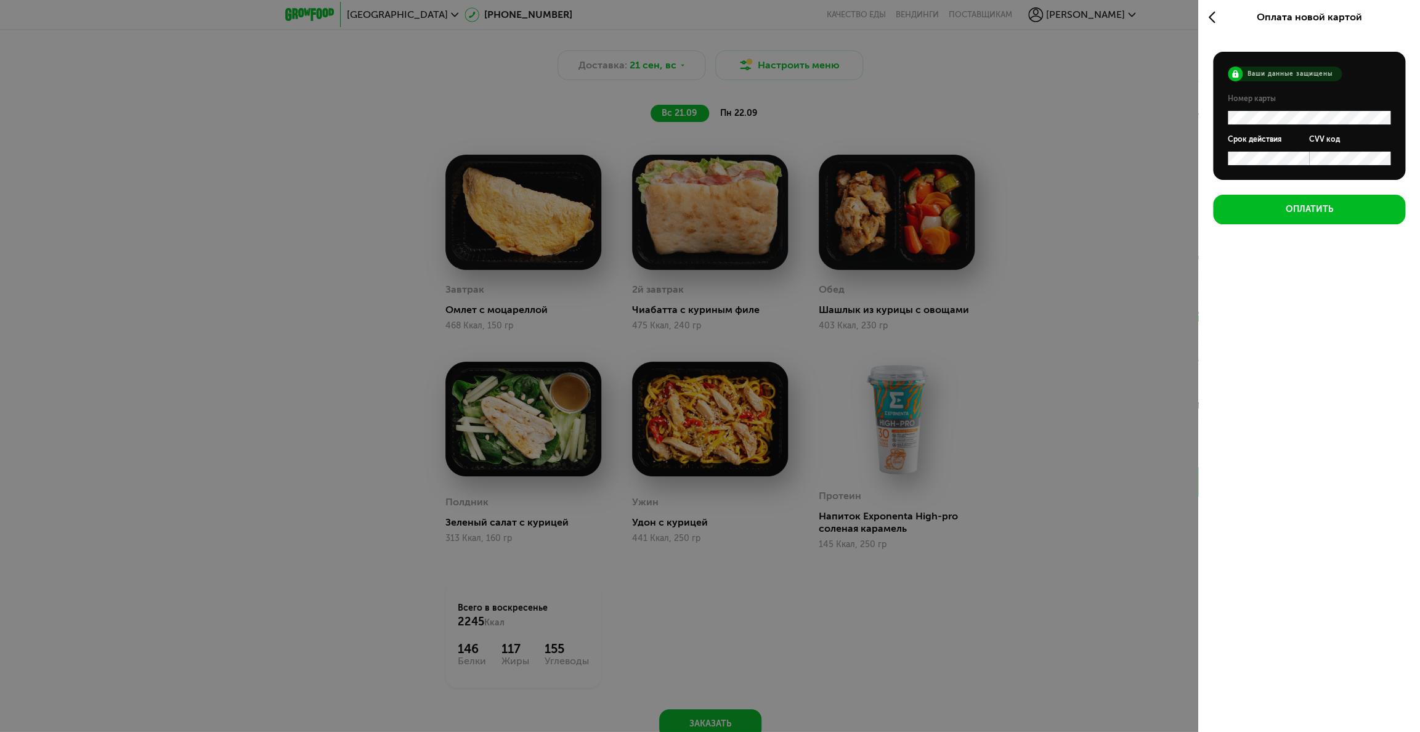
scroll to position [0, 0]
click at [703, 211] on div "Оплатить" at bounding box center [1308, 209] width 47 height 12
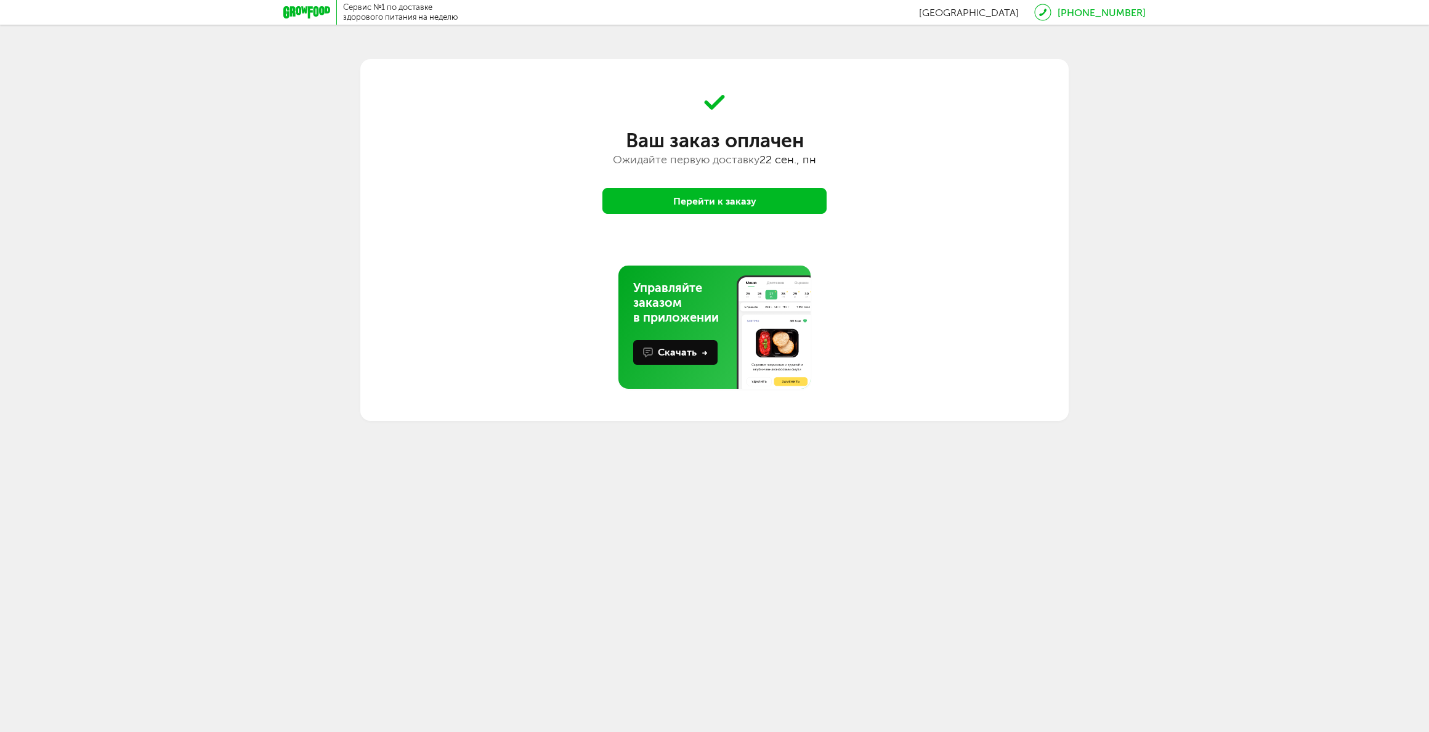
click at [714, 198] on button "Перейти к заказу" at bounding box center [714, 201] width 224 height 26
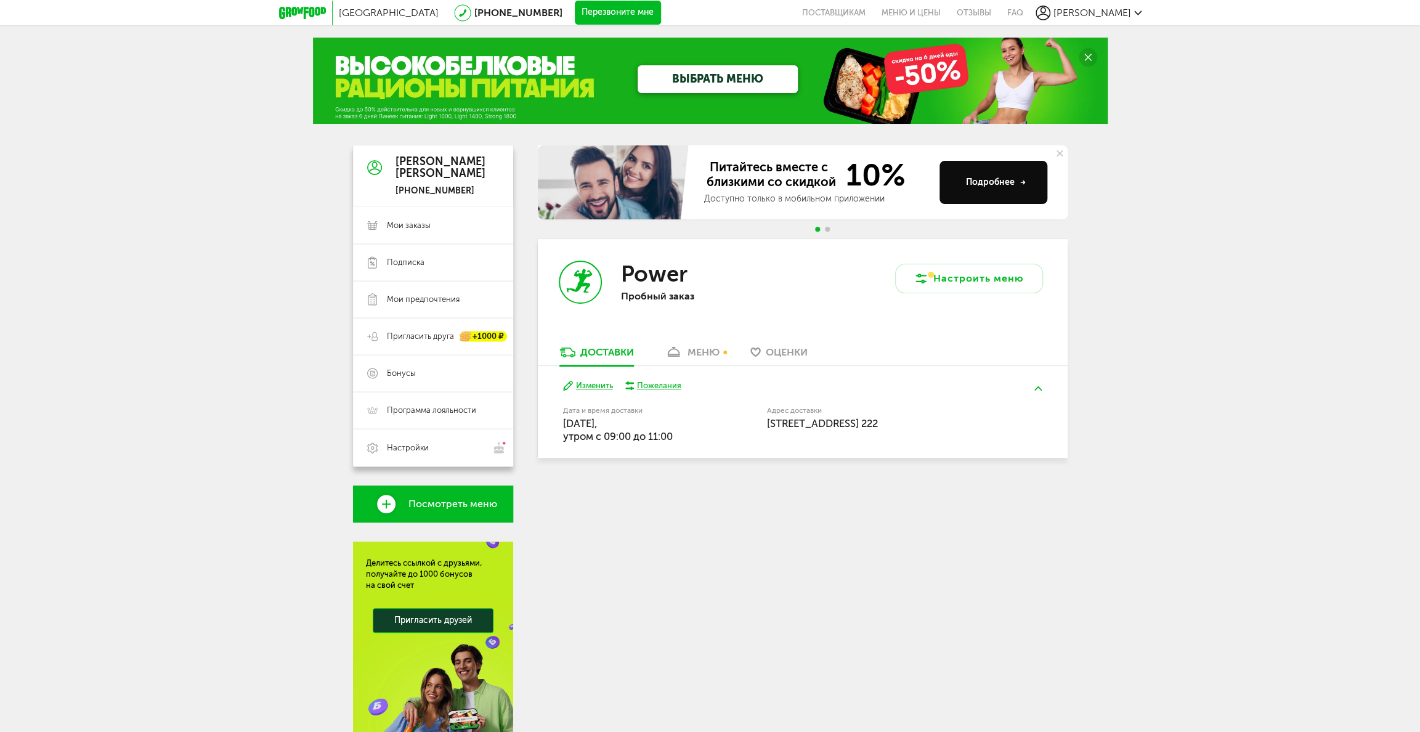
click at [683, 351] on link "меню" at bounding box center [691, 356] width 67 height 20
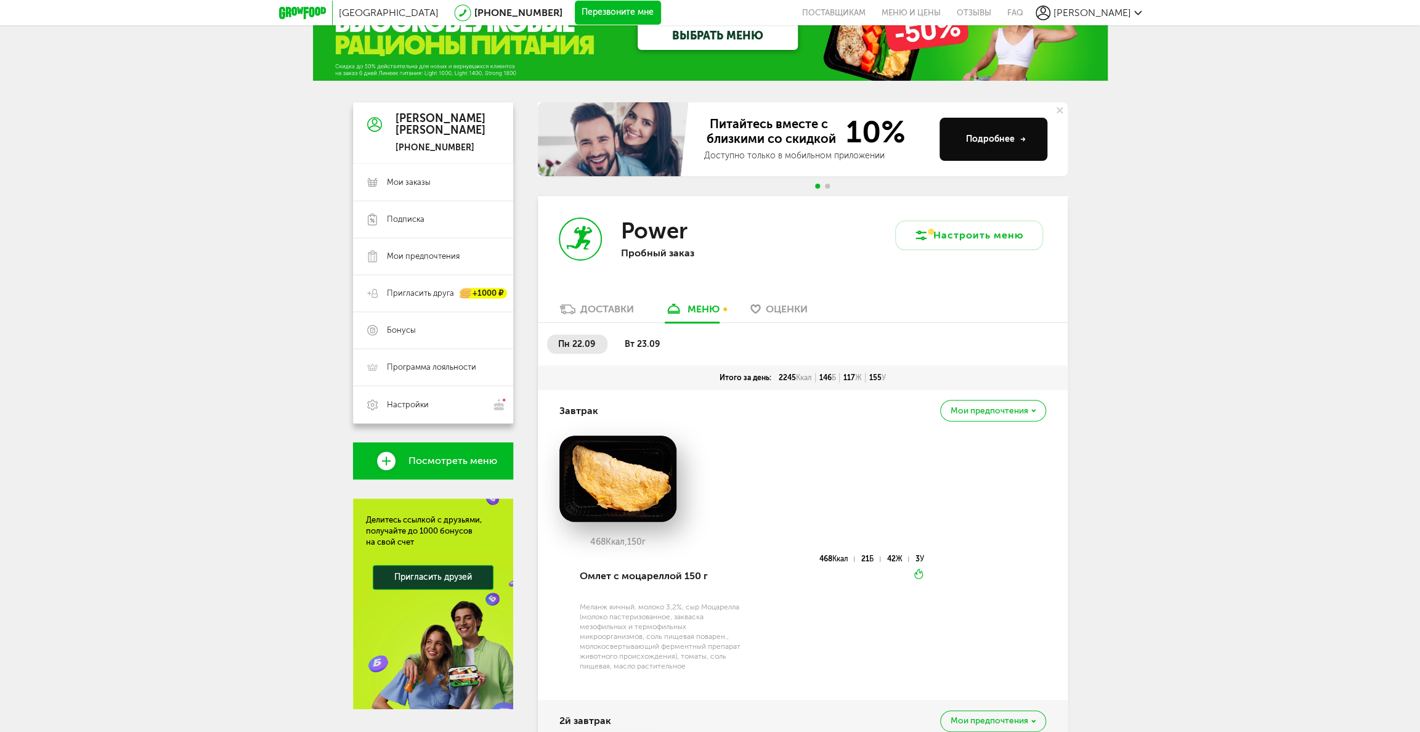
scroll to position [23, 0]
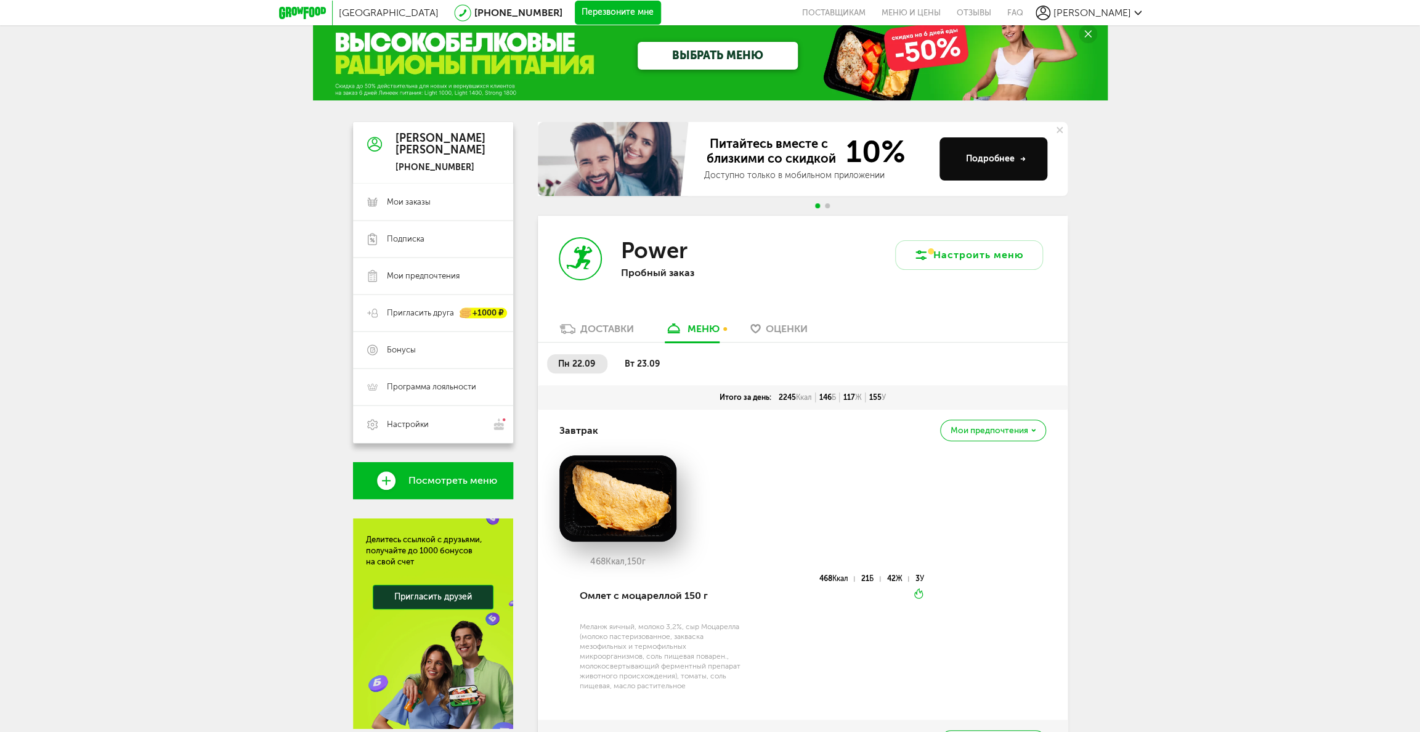
click at [645, 364] on span "вт 23.09" at bounding box center [642, 363] width 35 height 10
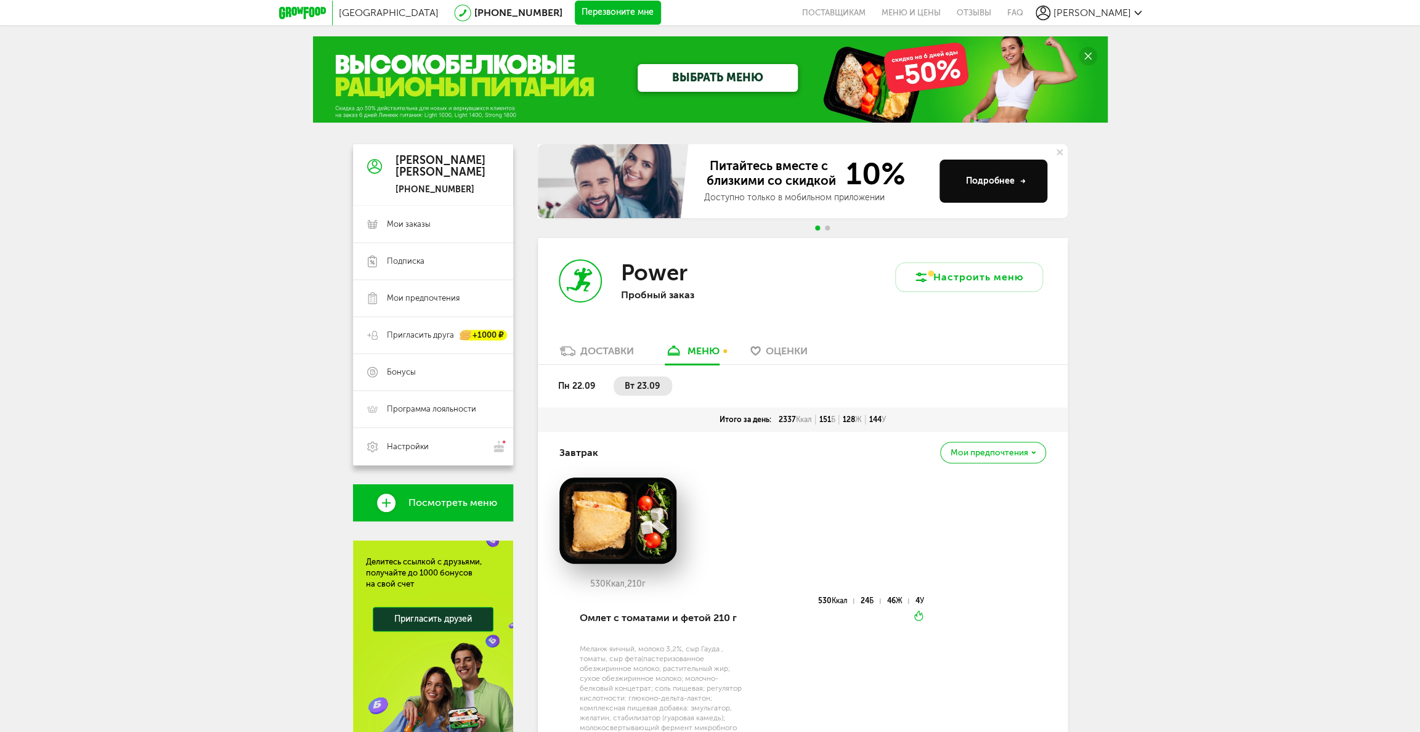
scroll to position [0, 0]
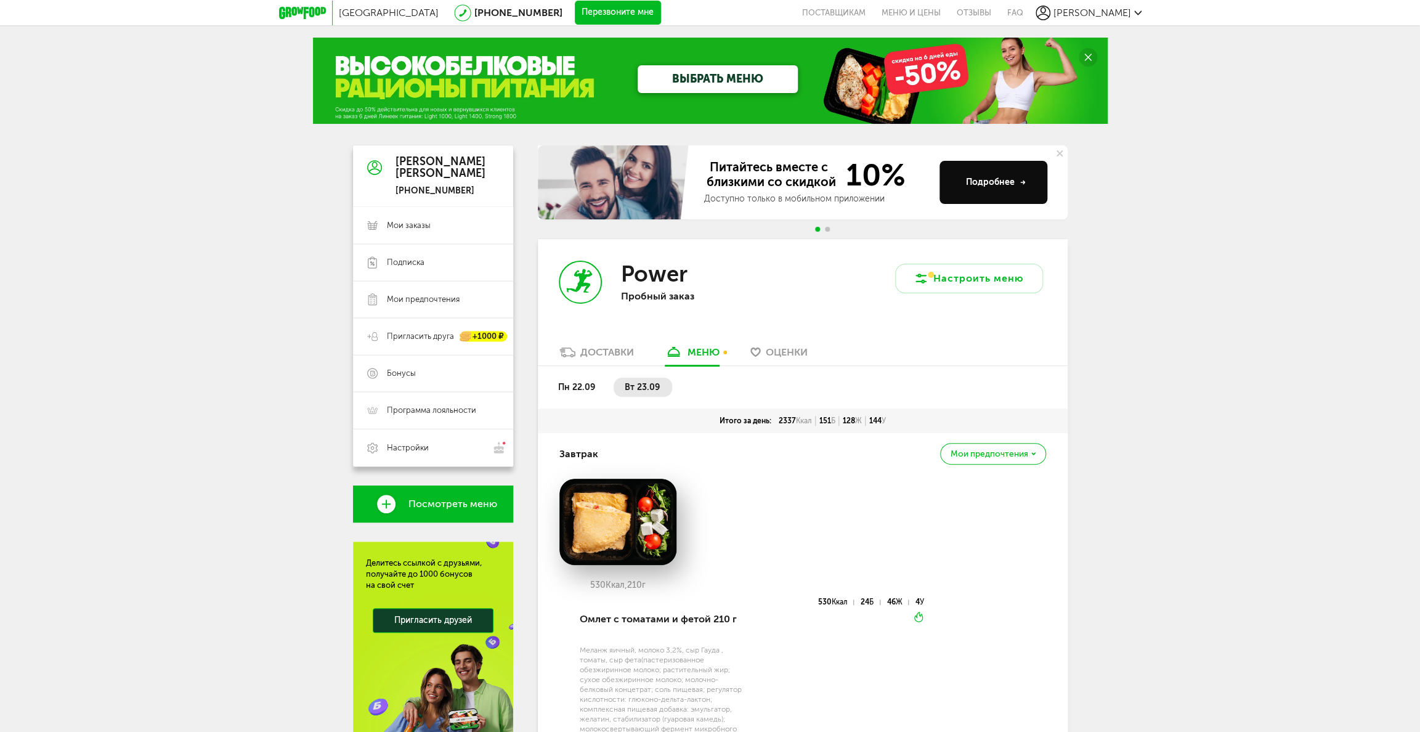
click at [615, 348] on div "Доставки" at bounding box center [607, 352] width 54 height 12
